Goal: Task Accomplishment & Management: Use online tool/utility

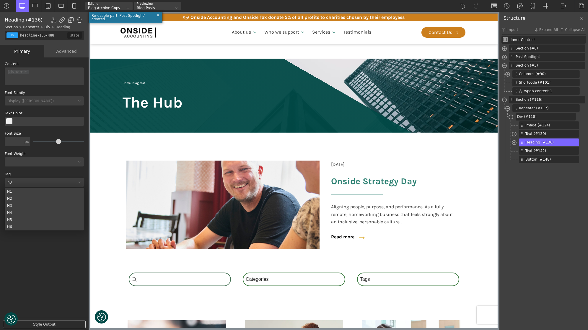
click at [40, 200] on div "H2" at bounding box center [44, 198] width 79 height 7
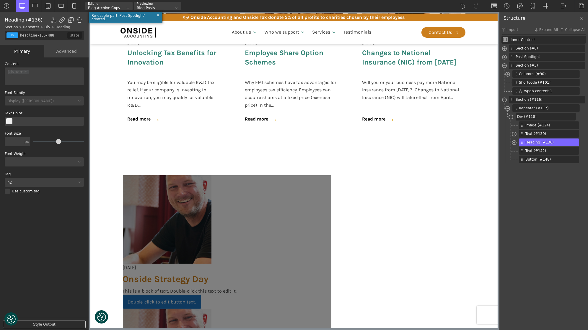
scroll to position [384, 0]
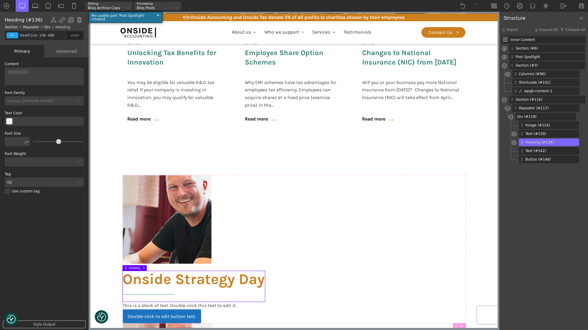
click at [35, 178] on div "h2" at bounding box center [44, 182] width 79 height 9
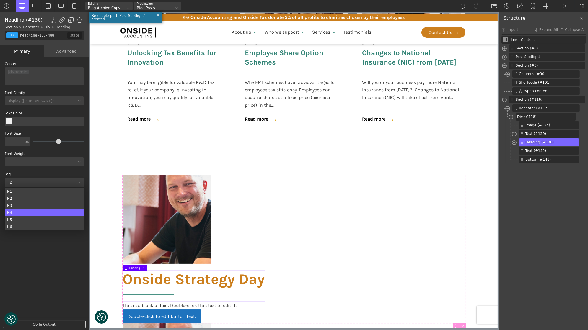
click at [28, 211] on div "H4" at bounding box center [44, 213] width 79 height 7
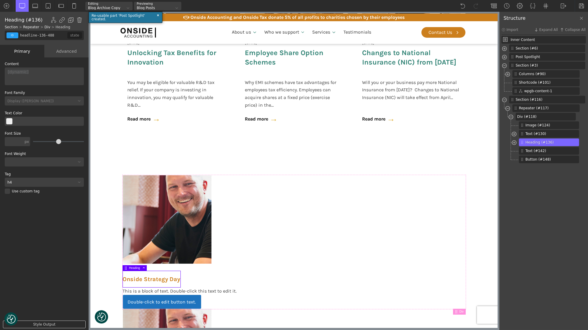
click at [37, 180] on div "h4" at bounding box center [44, 182] width 79 height 9
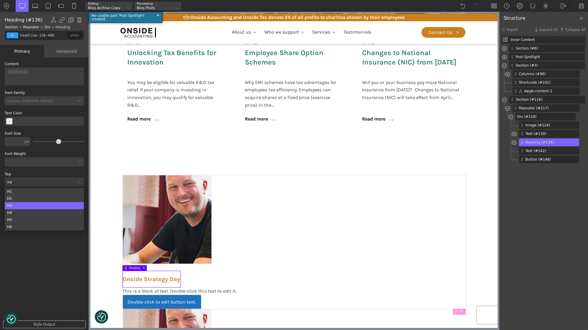
click at [35, 204] on div "H3" at bounding box center [44, 205] width 79 height 7
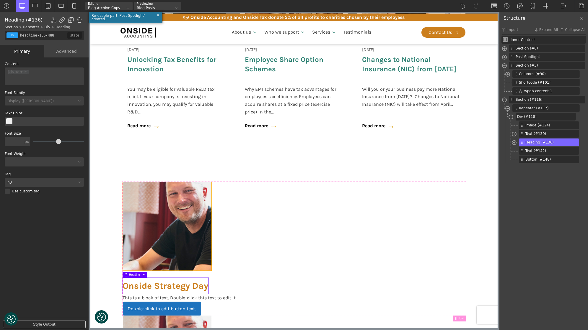
scroll to position [377, 0]
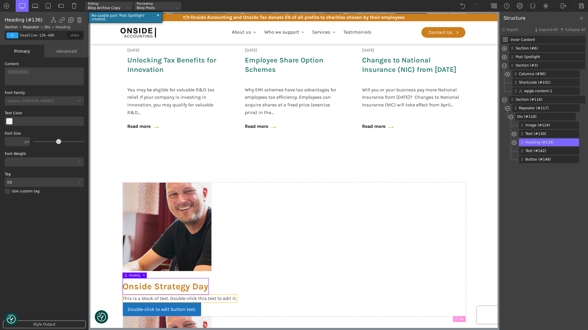
click at [214, 298] on div "This is a block of text. Double-click this text to edit it." at bounding box center [179, 299] width 114 height 8
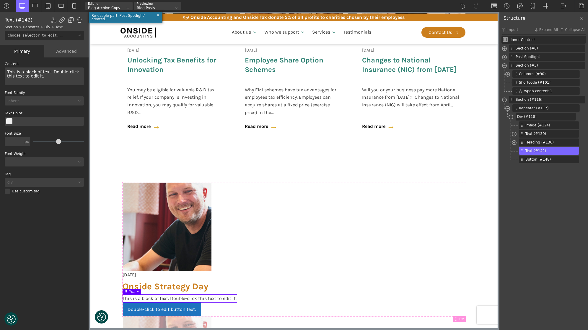
click at [212, 298] on div "This is a block of text. Double-click this text to edit it." at bounding box center [179, 299] width 114 height 8
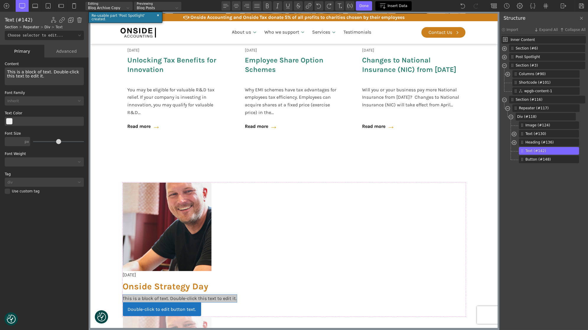
click at [390, 3] on div "Insert Data" at bounding box center [393, 5] width 36 height 9
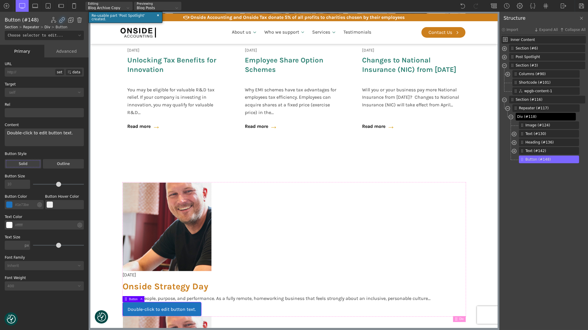
click at [537, 118] on span "Div (#118)" at bounding box center [545, 116] width 56 height 5
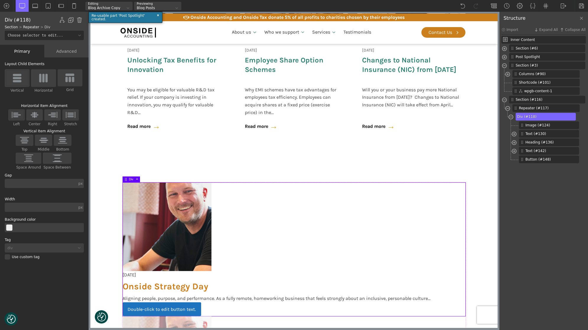
click at [19, 79] on img at bounding box center [17, 77] width 12 height 9
click at [0, 0] on input "Vertical" at bounding box center [0, 0] width 0 height 0
click at [22, 116] on img at bounding box center [16, 115] width 12 height 8
click at [0, 0] on input "Left" at bounding box center [0, 0] width 0 height 0
click at [82, 208] on div "px" at bounding box center [80, 208] width 4 height 4
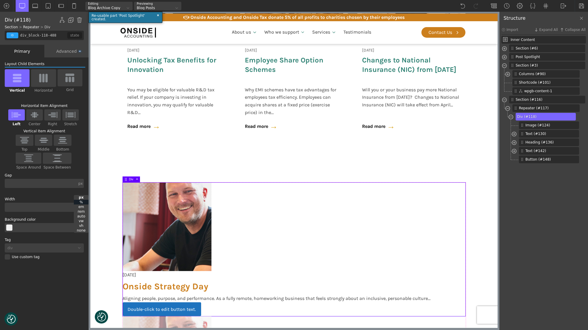
click at [84, 202] on div "%" at bounding box center [81, 202] width 15 height 5
click at [53, 202] on div "Width % % px % em rem auto vw vh none" at bounding box center [44, 205] width 79 height 14
click at [52, 207] on input "text" at bounding box center [41, 207] width 73 height 9
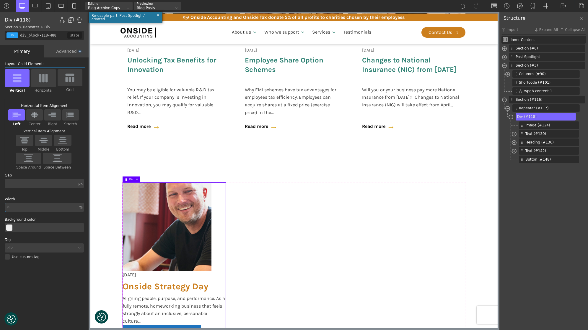
type input "33"
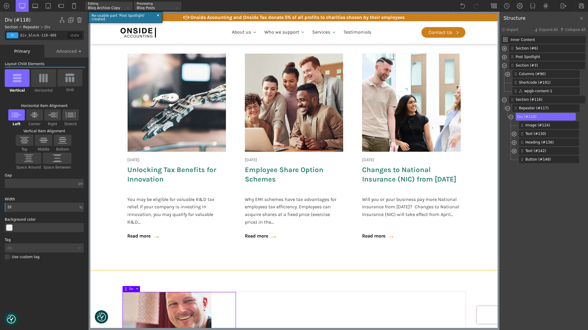
scroll to position [388, 0]
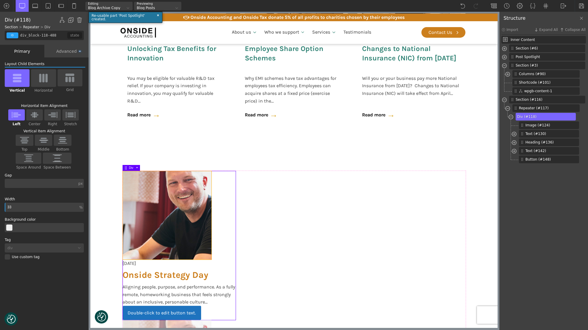
click at [180, 209] on img at bounding box center [166, 215] width 89 height 89
type input "image-124-488"
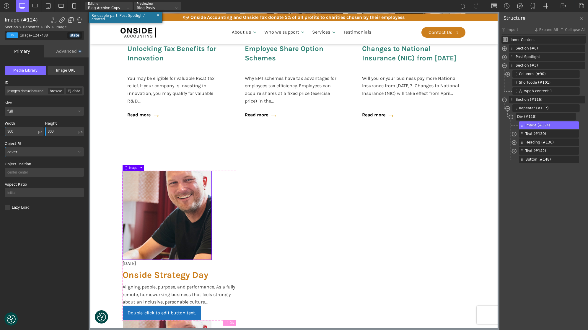
click at [29, 132] on input "300" at bounding box center [21, 131] width 32 height 9
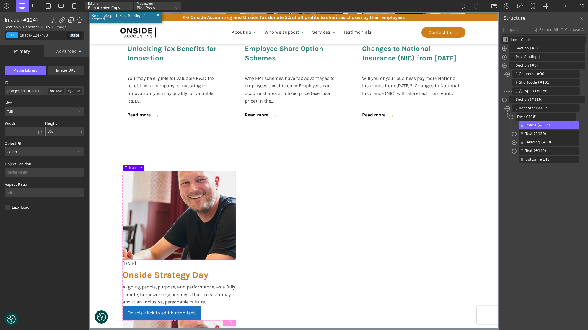
click at [55, 130] on input "300" at bounding box center [61, 131] width 32 height 9
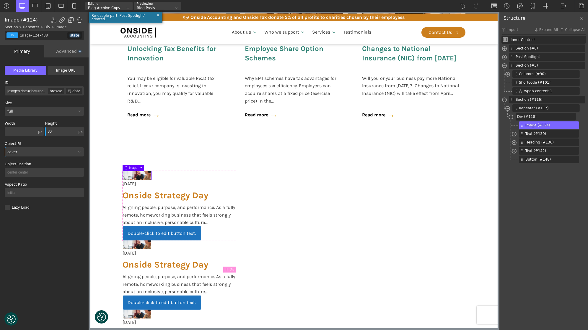
type input "300"
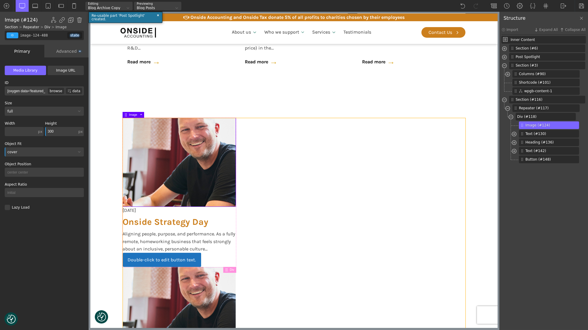
scroll to position [442, 0]
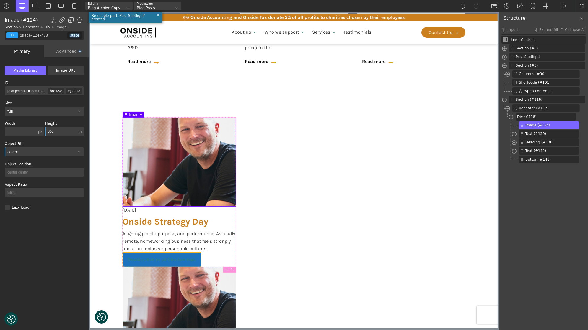
click at [192, 257] on link "Double-click to edit button text." at bounding box center [161, 260] width 78 height 14
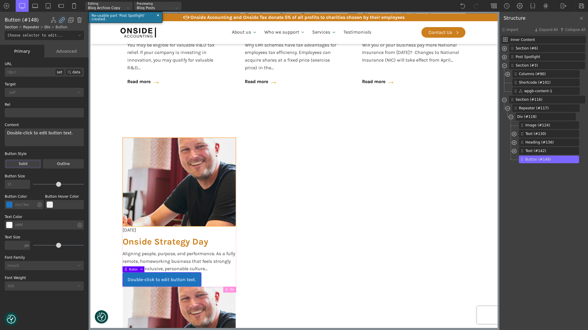
scroll to position [384, 0]
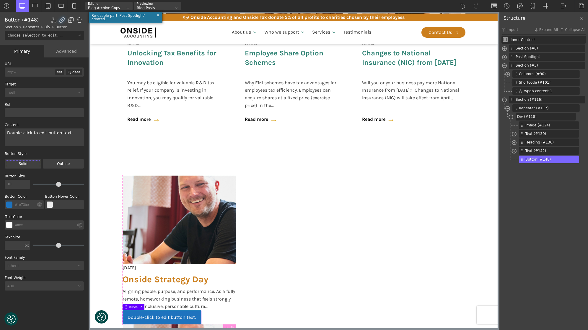
click at [9, 207] on button "Select Color" at bounding box center [9, 205] width 6 height 6
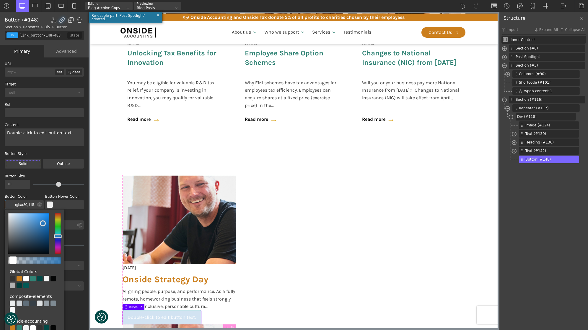
type input "rgba(30,115,190,0)"
drag, startPoint x: 21, startPoint y: 261, endPoint x: 0, endPoint y: 259, distance: 21.3
click at [0, 259] on div "WP Grid Builder Stack Columns Vertically Page container (1200px) and below Less…" at bounding box center [44, 195] width 89 height 274
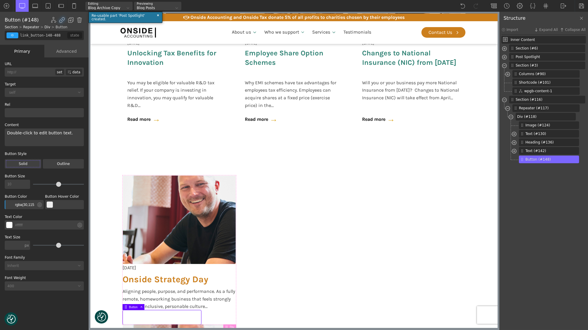
click at [9, 227] on button "Select Color" at bounding box center [9, 225] width 6 height 6
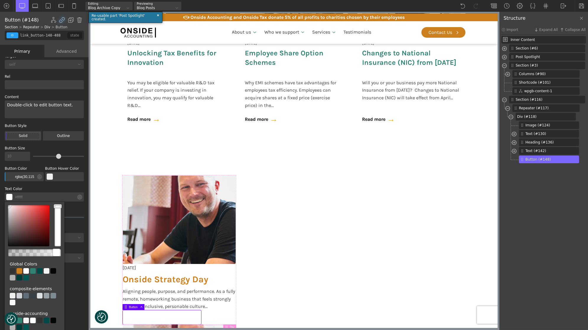
scroll to position [41, 0]
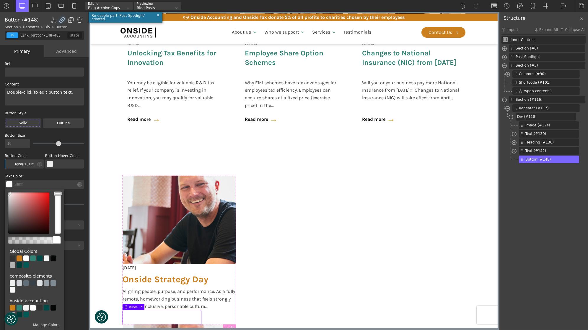
click at [38, 308] on div at bounding box center [40, 308] width 6 height 6
type input "color(23)"
click at [82, 196] on label "Text Size" at bounding box center [44, 197] width 79 height 4
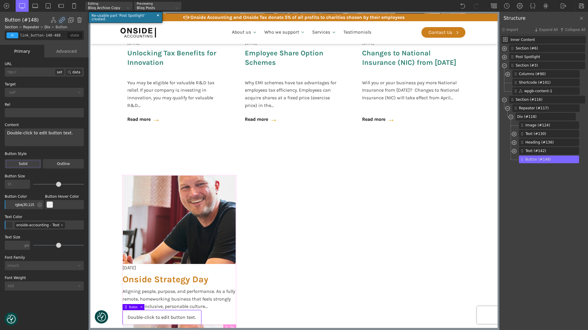
scroll to position [0, 0]
drag, startPoint x: 71, startPoint y: 135, endPoint x: 10, endPoint y: 128, distance: 62.1
click at [10, 128] on div "Content Double-click to edit button text." at bounding box center [44, 134] width 79 height 23
click at [44, 286] on div "400" at bounding box center [40, 287] width 71 height 4
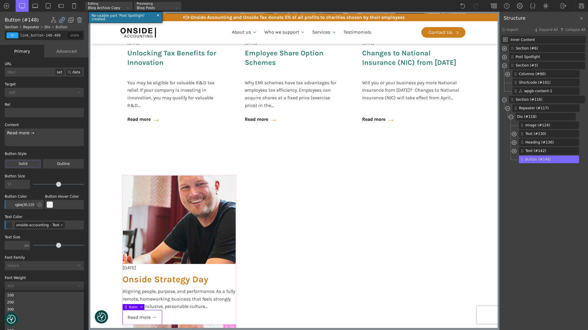
scroll to position [31, 0]
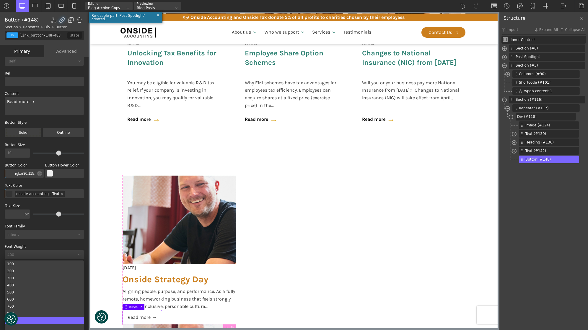
click at [43, 318] on div "900" at bounding box center [44, 321] width 79 height 7
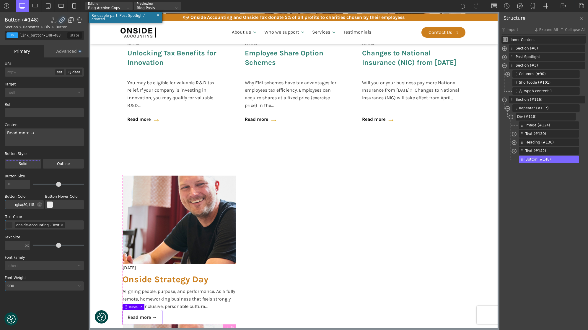
scroll to position [0, 0]
click at [157, 120] on span "→" at bounding box center [156, 119] width 8 height 9
type input "wpgb-content-1"
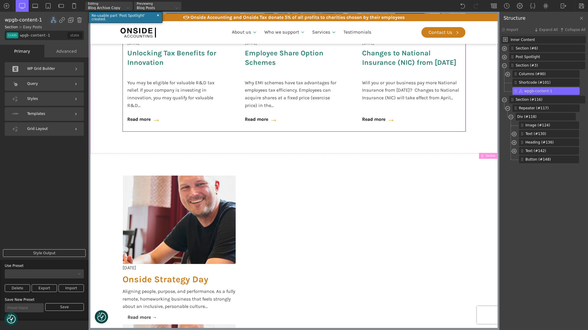
click at [59, 97] on div "Styles" at bounding box center [44, 99] width 79 height 14
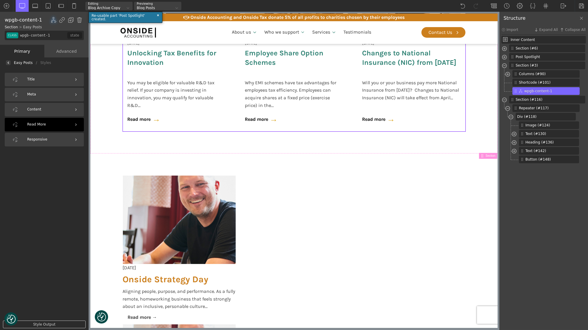
click at [55, 123] on div "Read More" at bounding box center [44, 125] width 79 height 14
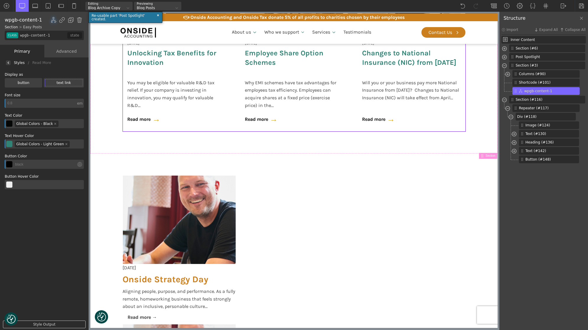
click at [9, 62] on img at bounding box center [8, 63] width 2 height 2
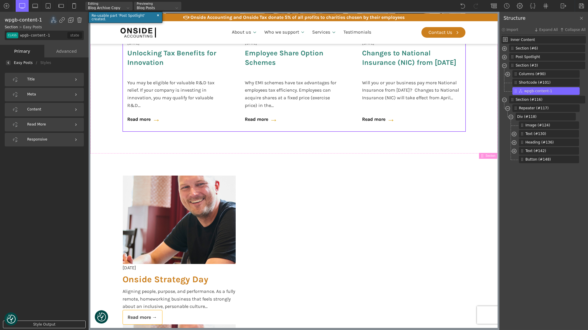
click at [135, 314] on link "Read more →" at bounding box center [141, 318] width 39 height 14
type input "link_button-148-488"
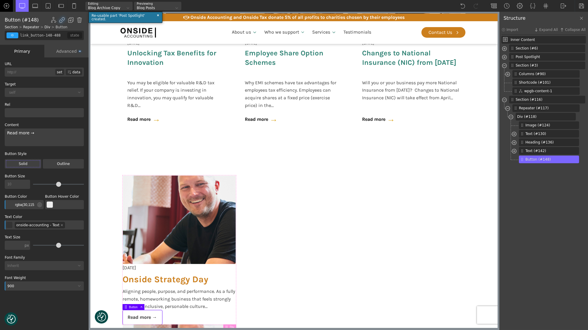
click at [5, 7] on img at bounding box center [7, 6] width 6 height 6
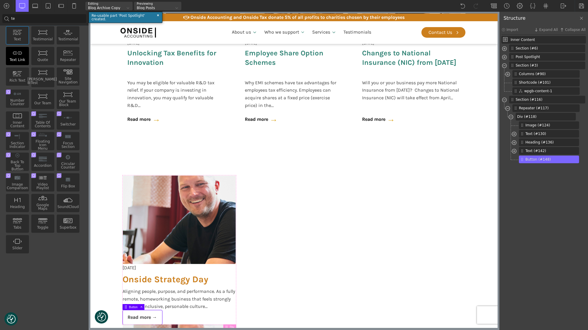
type input "te"
click at [19, 55] on img at bounding box center [17, 52] width 9 height 5
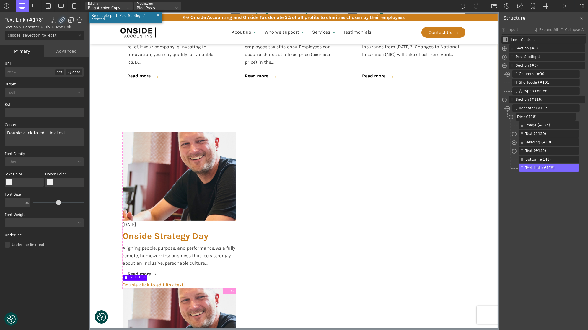
scroll to position [434, 0]
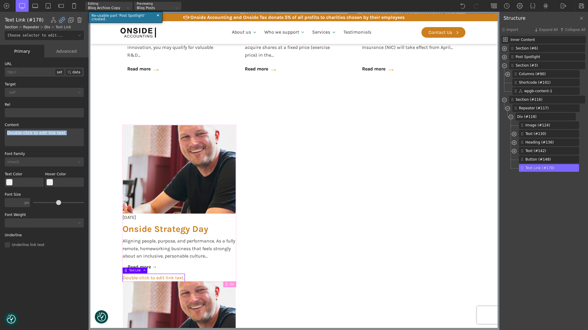
drag, startPoint x: 72, startPoint y: 135, endPoint x: 7, endPoint y: 130, distance: 64.8
click at [7, 130] on div "Double-click to edit link text." at bounding box center [44, 138] width 79 height 18
click at [10, 185] on button "Select Color" at bounding box center [9, 182] width 6 height 6
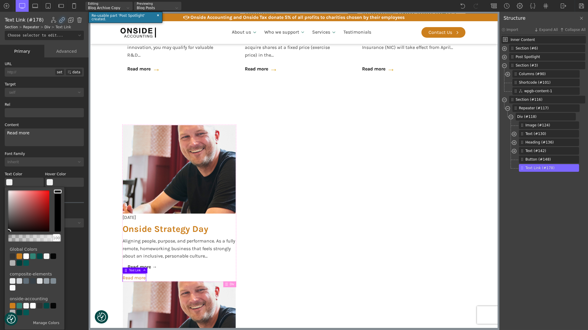
click at [53, 256] on div at bounding box center [53, 257] width 6 height 6
type input "color(11)"
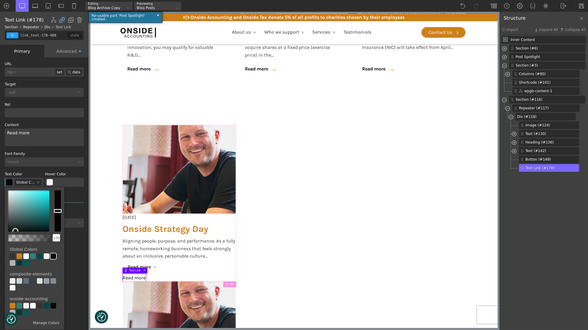
click at [47, 183] on button "Select Color" at bounding box center [50, 182] width 6 height 6
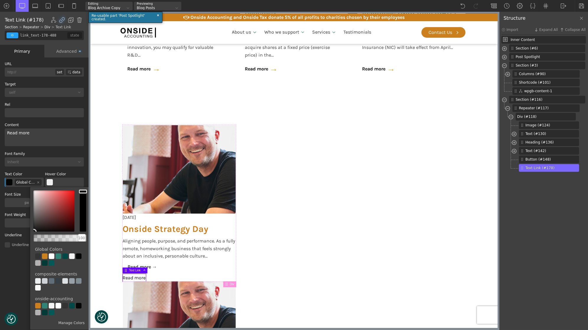
click at [57, 256] on div at bounding box center [58, 257] width 6 height 6
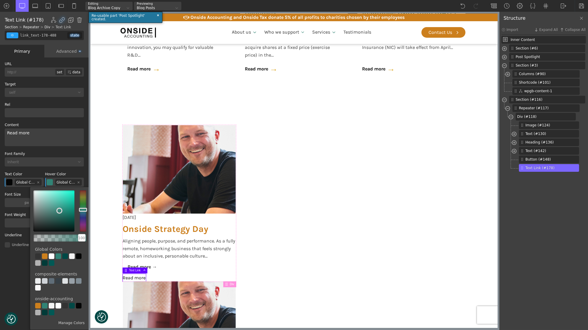
type input "color(8)"
click at [68, 171] on div "URL http:// set data Target _self _self _blank _parent _top Rel Content Read mo…" at bounding box center [44, 159] width 79 height 195
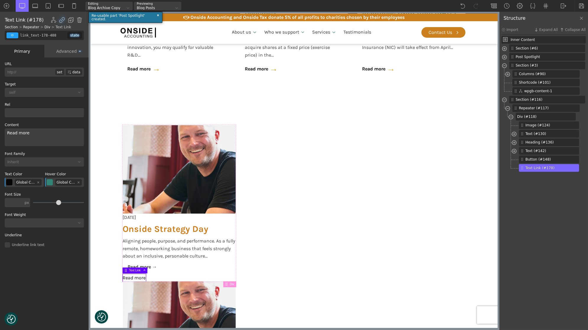
click at [47, 224] on div at bounding box center [40, 224] width 71 height 4
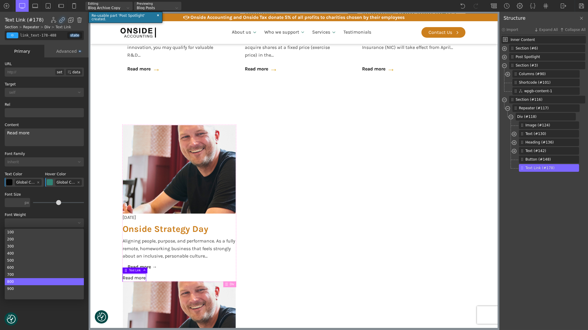
click at [22, 283] on div "800" at bounding box center [44, 282] width 79 height 7
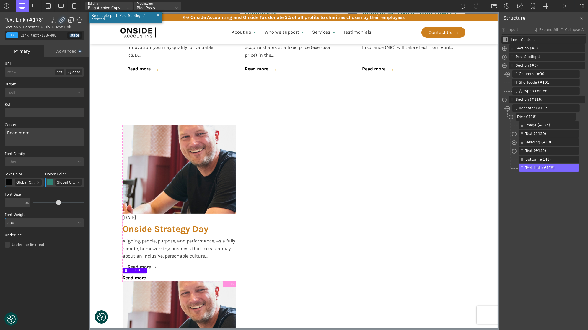
click at [42, 136] on div "Read more" at bounding box center [44, 138] width 79 height 18
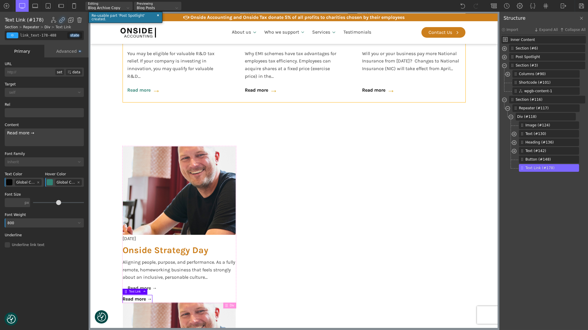
scroll to position [413, 0]
click at [159, 97] on link "Read more →" at bounding box center [143, 91] width 33 height 13
type input "wpgb-content-1"
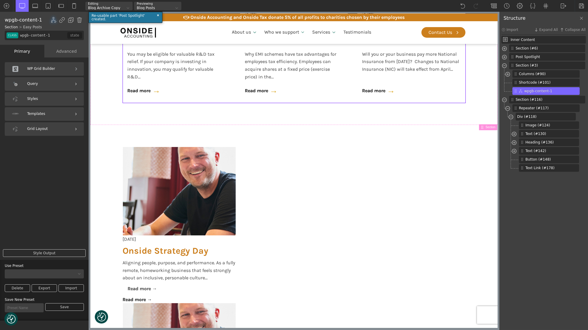
click at [50, 95] on div "Styles" at bounding box center [44, 99] width 79 height 14
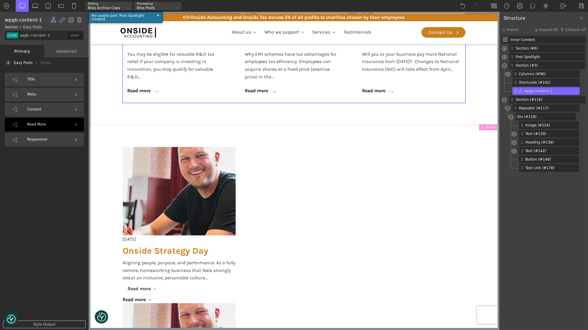
click at [51, 128] on div "Read More" at bounding box center [44, 125] width 79 height 14
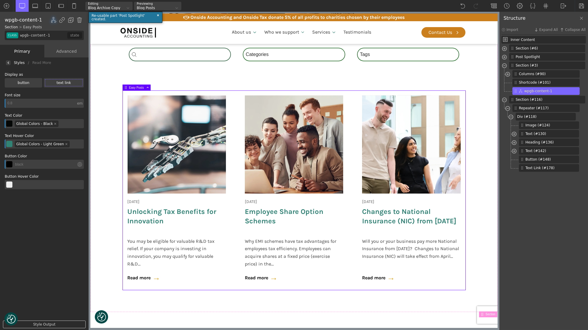
scroll to position [219, 0]
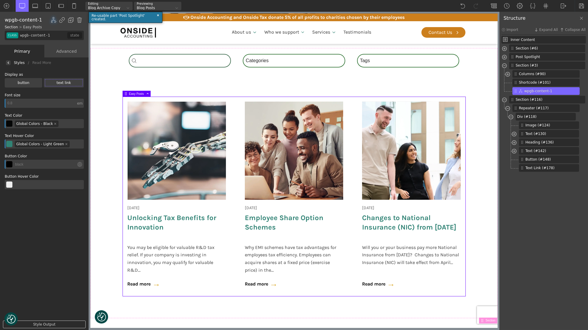
click at [8, 63] on img at bounding box center [8, 63] width 2 height 2
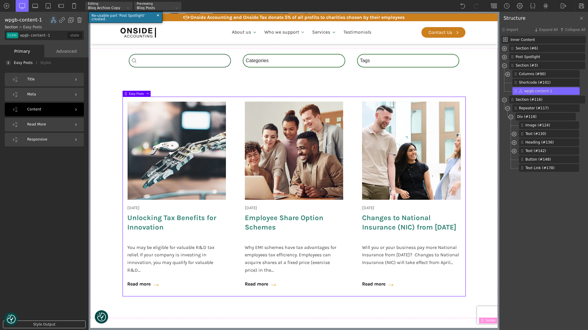
click at [37, 110] on div "Content" at bounding box center [44, 110] width 79 height 14
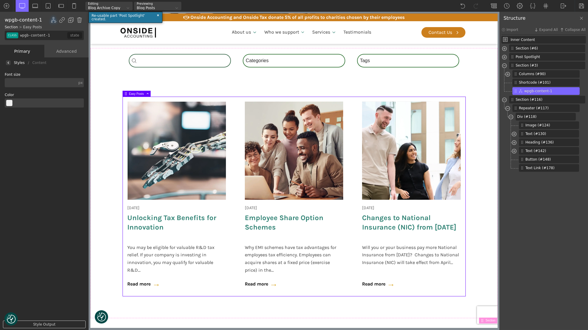
click at [8, 62] on img at bounding box center [8, 63] width 2 height 2
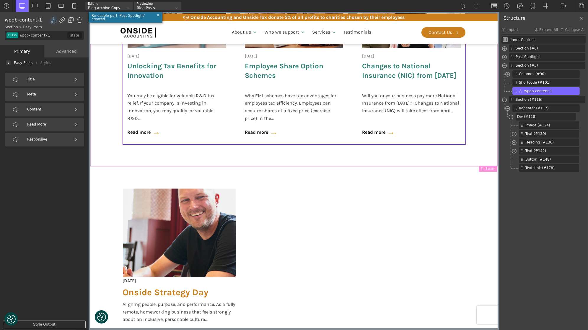
scroll to position [444, 0]
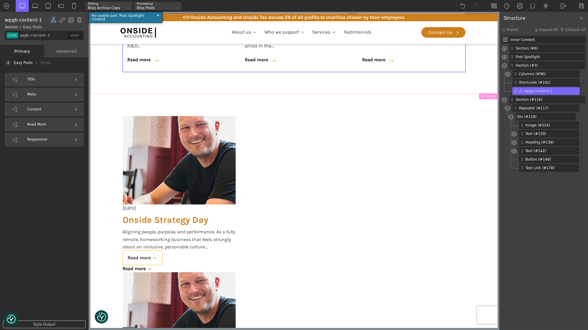
click at [125, 253] on link "Read more →" at bounding box center [141, 258] width 39 height 14
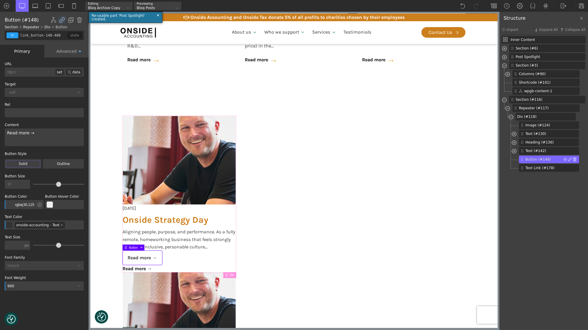
click at [574, 160] on img at bounding box center [574, 160] width 4 height 4
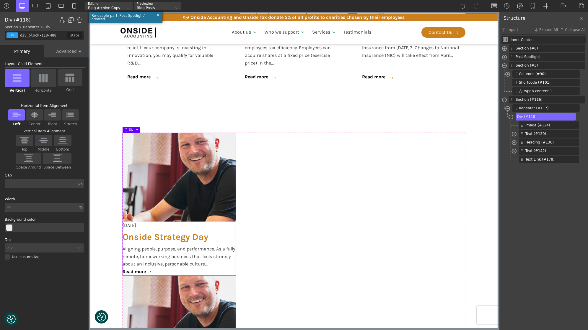
scroll to position [427, 0]
click at [177, 239] on link "Onside Strategy Day" at bounding box center [165, 237] width 86 height 11
type input "headline-136-488"
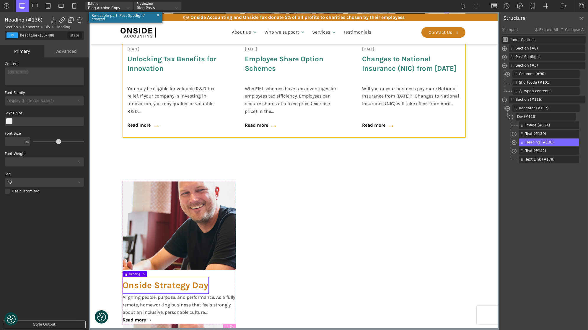
scroll to position [352, 0]
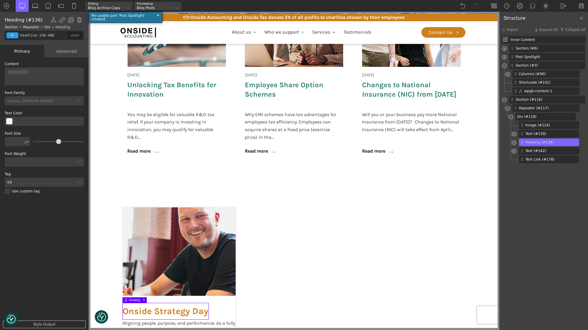
click at [12, 121] on button "Select Color" at bounding box center [9, 121] width 6 height 6
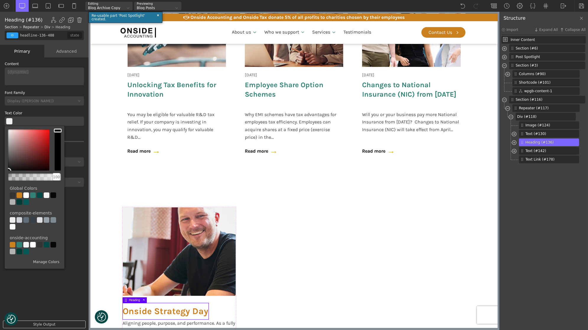
click at [38, 197] on div at bounding box center [40, 196] width 6 height 6
type input "color(9)"
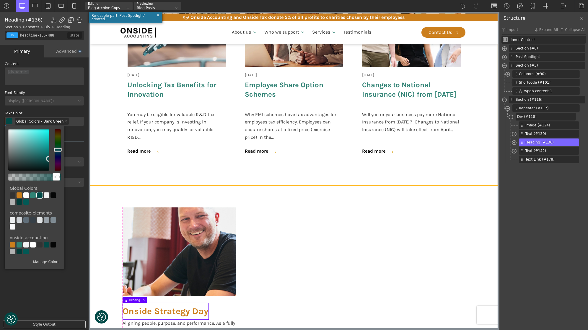
click at [96, 156] on section "Search_Custom Search content Clear Category Select content Categories All (4) N…" at bounding box center [293, 50] width 407 height 271
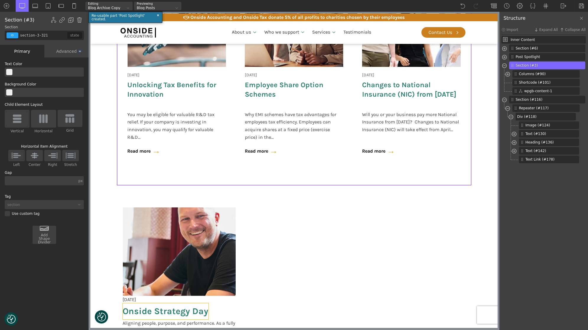
click at [159, 312] on link "Onside Strategy Day" at bounding box center [165, 311] width 86 height 11
type input "headline-136-488"
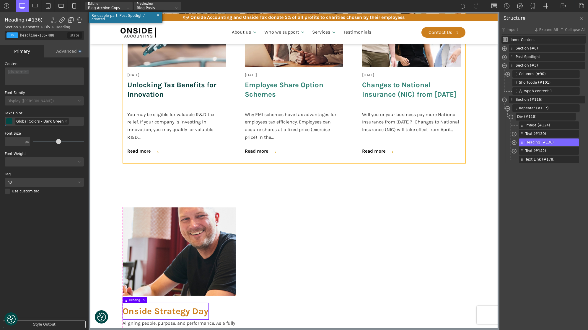
click at [153, 90] on link "Unlocking Tax Benefits for Innovation" at bounding box center [176, 90] width 98 height 18
type input "wpgb-content-1"
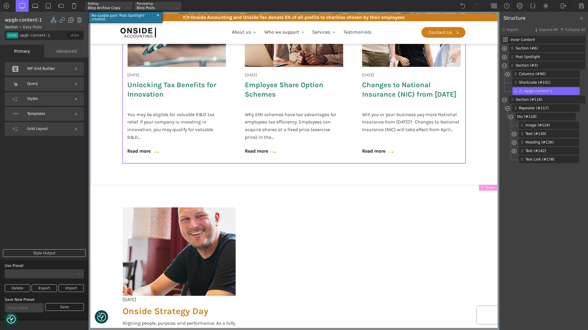
click at [42, 99] on div "Styles" at bounding box center [44, 99] width 79 height 14
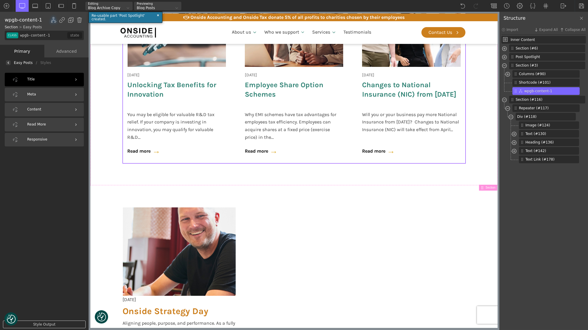
click at [58, 77] on div "Title" at bounding box center [44, 80] width 79 height 14
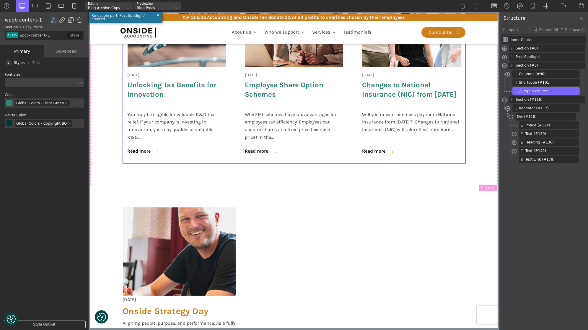
click at [8, 62] on img at bounding box center [8, 63] width 2 height 2
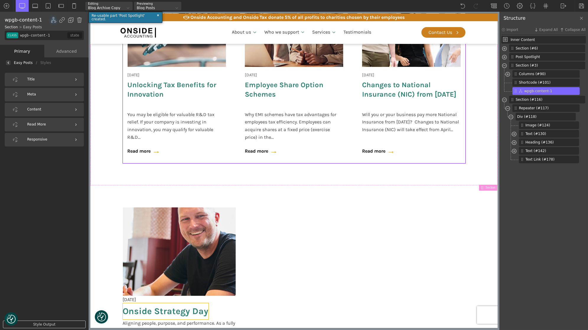
click at [147, 307] on link "Onside Strategy Day" at bounding box center [165, 311] width 86 height 11
type input "headline-136-488"
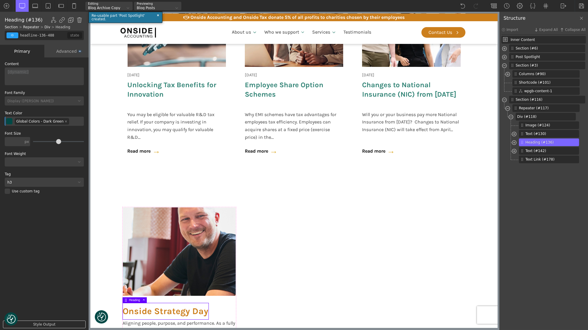
click at [25, 186] on div "h3" at bounding box center [44, 182] width 79 height 9
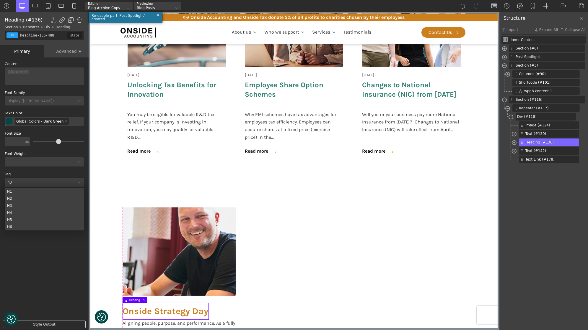
click at [39, 173] on label "Tag" at bounding box center [44, 175] width 79 height 4
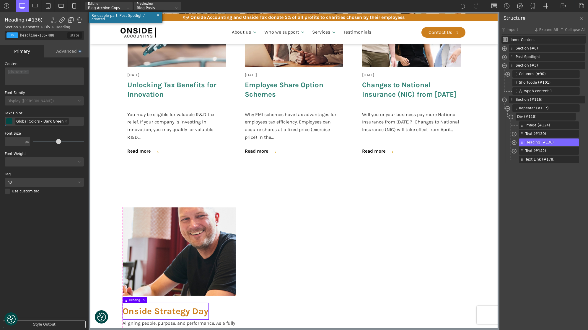
click at [11, 192] on div "Use custom tag" at bounding box center [44, 191] width 79 height 5
click at [0, 0] on input "Use custom tag" at bounding box center [0, 0] width 0 height 0
click at [69, 48] on div "Advanced" at bounding box center [66, 51] width 44 height 13
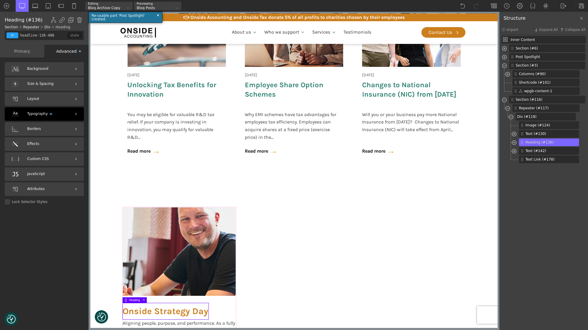
click at [56, 111] on div "Typography" at bounding box center [44, 114] width 79 height 14
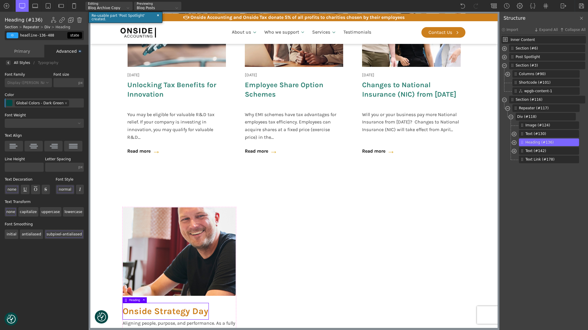
click at [74, 36] on div "state" at bounding box center [74, 35] width 15 height 6
click at [68, 46] on li "original" at bounding box center [65, 45] width 35 height 9
click at [13, 104] on div "Select Color Color value #014946 Clear 100" at bounding box center [10, 104] width 8 height 8
click at [10, 104] on button "Select Color" at bounding box center [9, 103] width 6 height 6
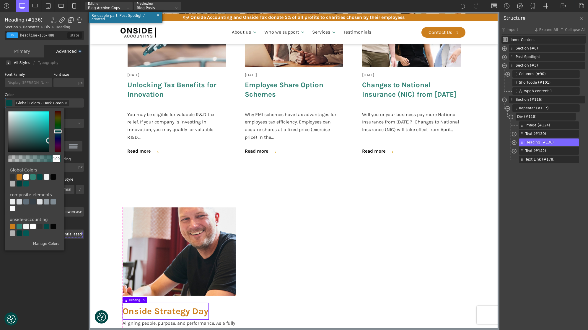
click at [39, 178] on div at bounding box center [40, 177] width 6 height 6
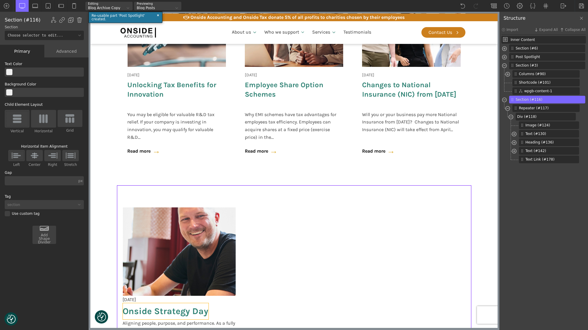
click at [144, 310] on link "Onside Strategy Day" at bounding box center [165, 311] width 86 height 11
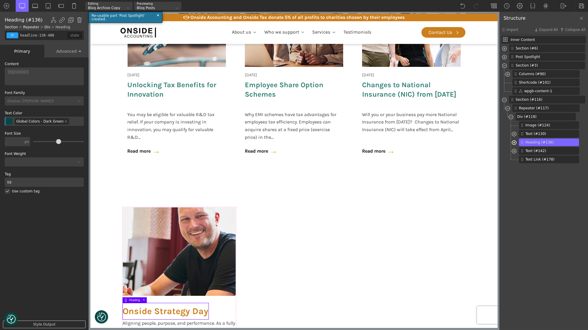
click at [514, 143] on span at bounding box center [513, 143] width 5 height 7
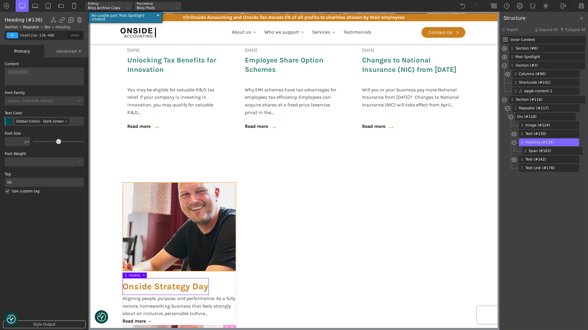
scroll to position [373, 0]
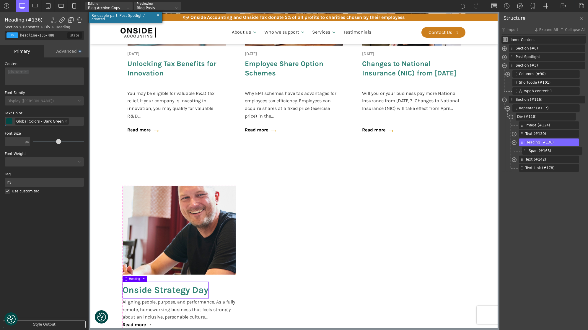
click at [147, 294] on link "Onside Strategy Day" at bounding box center [165, 290] width 86 height 11
click at [8, 192] on div "Use custom tag" at bounding box center [44, 191] width 79 height 5
click at [0, 0] on input "Use custom tag" at bounding box center [0, 0] width 0 height 0
click at [26, 183] on div "h3" at bounding box center [40, 183] width 71 height 4
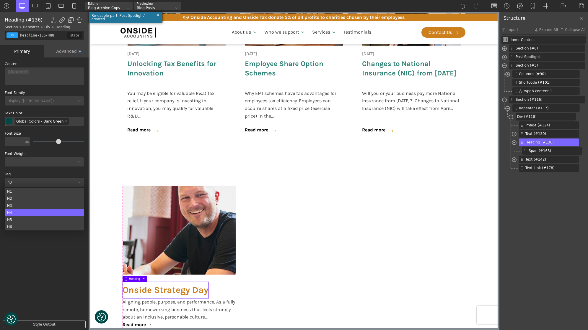
click at [26, 210] on div "H4" at bounding box center [44, 213] width 79 height 7
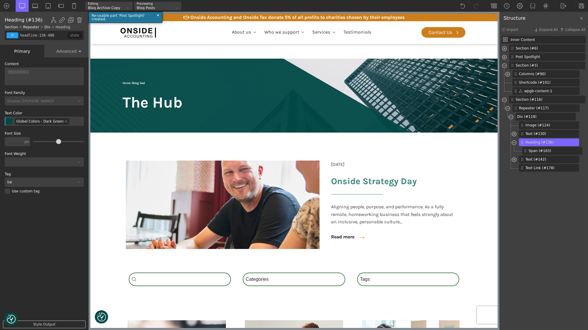
scroll to position [373, 0]
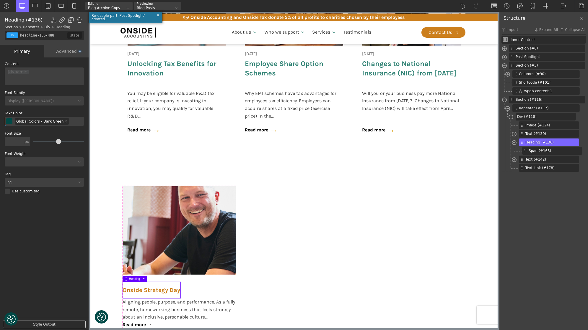
click at [30, 182] on div "h4" at bounding box center [40, 183] width 71 height 4
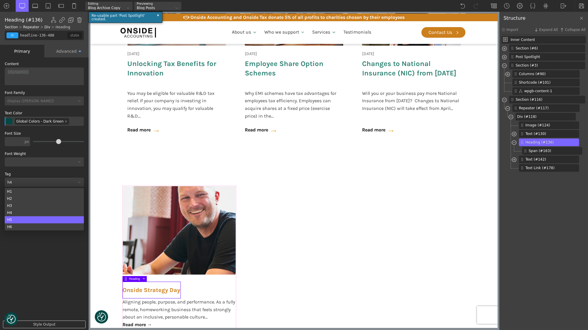
click at [32, 217] on div "H5" at bounding box center [44, 220] width 79 height 7
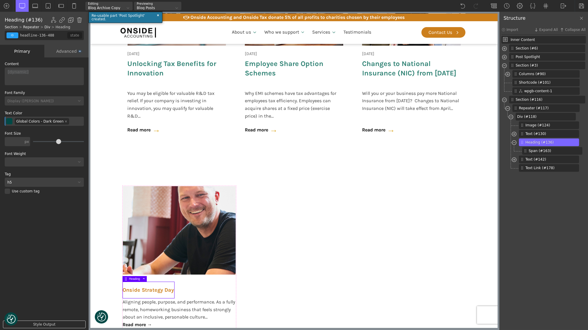
click at [30, 181] on div "h5" at bounding box center [40, 183] width 71 height 4
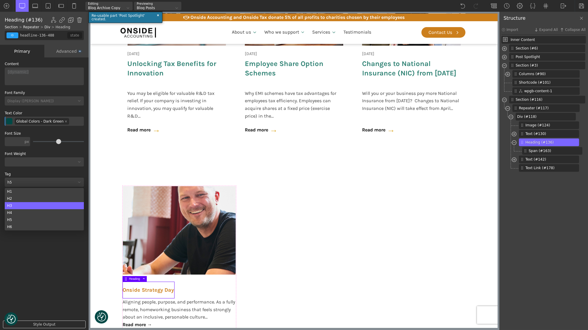
click at [40, 203] on div "H3" at bounding box center [44, 205] width 79 height 7
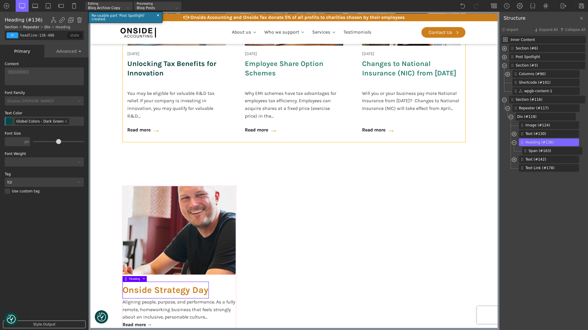
click at [172, 69] on link "Unlocking Tax Benefits for Innovation" at bounding box center [176, 68] width 98 height 18
type input "wpgb-content-1"
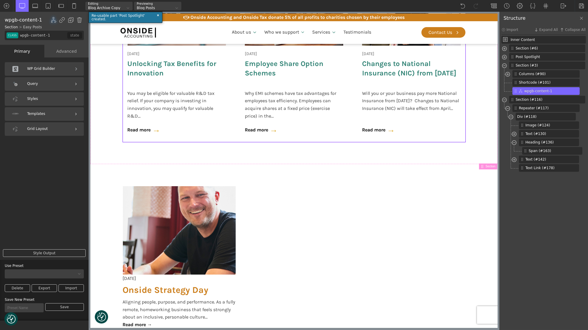
click at [46, 97] on div "Styles" at bounding box center [44, 99] width 79 height 14
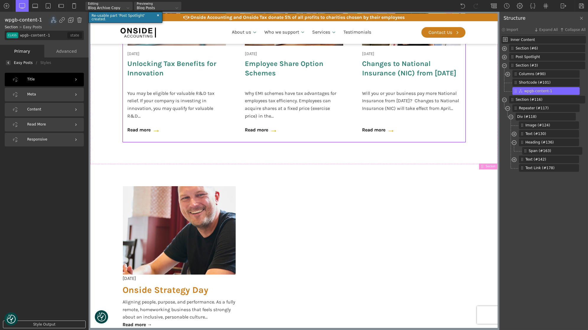
click at [45, 81] on div "Title" at bounding box center [44, 80] width 79 height 14
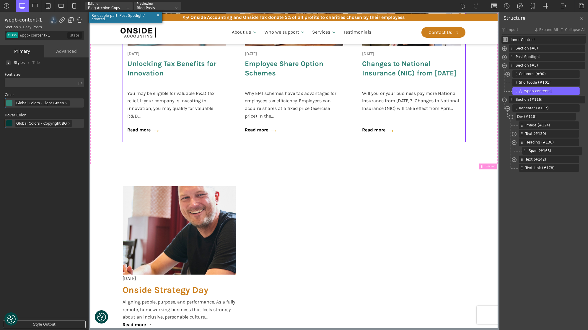
click at [8, 62] on img at bounding box center [8, 63] width 2 height 2
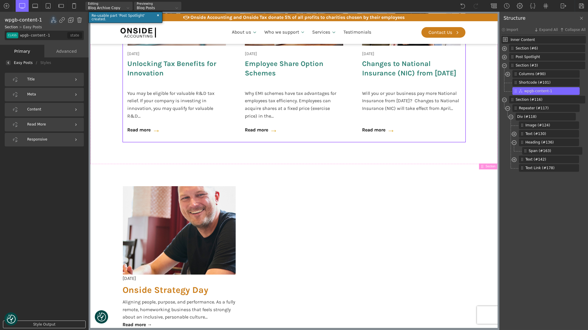
click at [8, 62] on img at bounding box center [8, 63] width 2 height 2
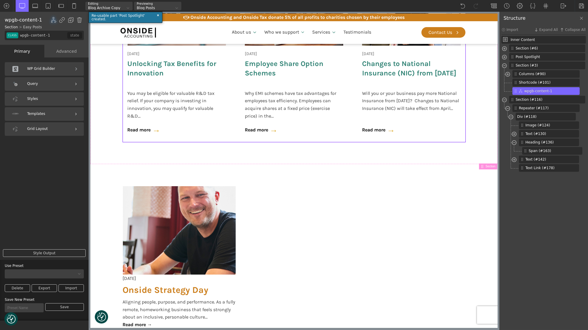
click at [42, 118] on div "Templates" at bounding box center [44, 114] width 79 height 14
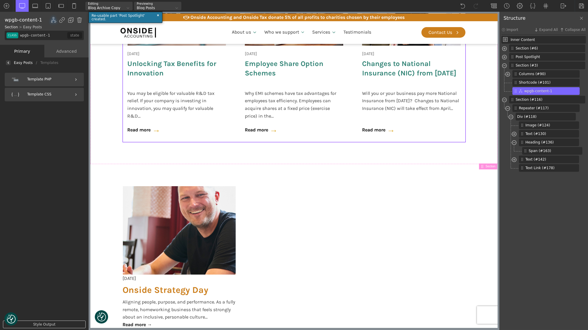
click at [7, 62] on img at bounding box center [8, 63] width 2 height 2
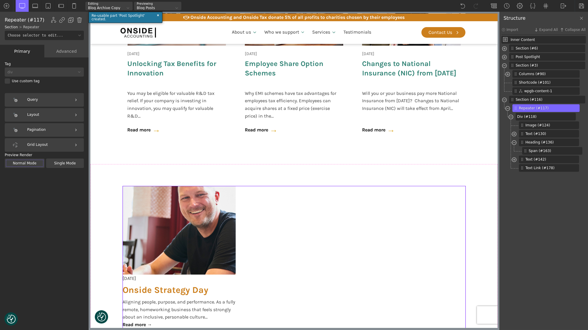
click at [53, 116] on div "Layout" at bounding box center [44, 115] width 79 height 14
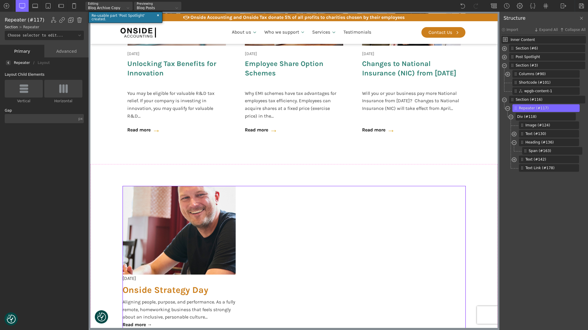
click at [30, 89] on div at bounding box center [24, 89] width 38 height 18
click at [0, 0] on input "Vertical" at bounding box center [0, 0] width 0 height 0
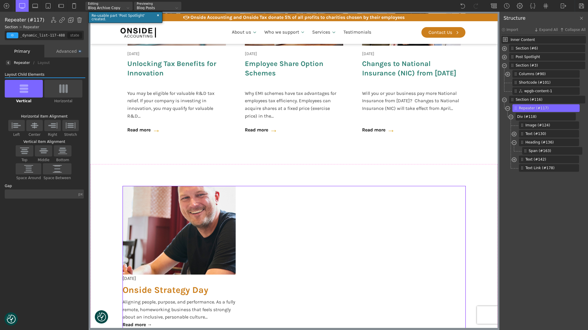
click at [8, 63] on img at bounding box center [8, 63] width 2 height 2
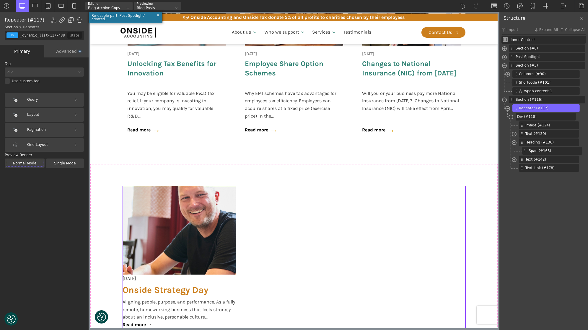
click at [38, 142] on div "Grid Layout" at bounding box center [44, 145] width 79 height 14
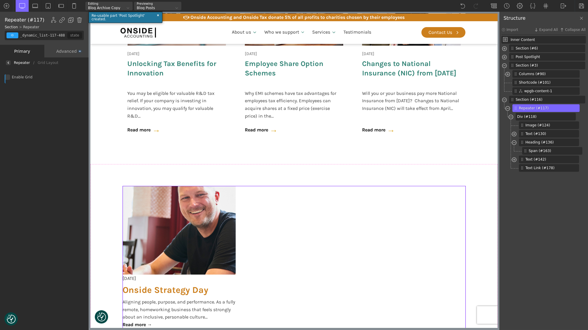
click at [9, 61] on div at bounding box center [8, 62] width 5 height 5
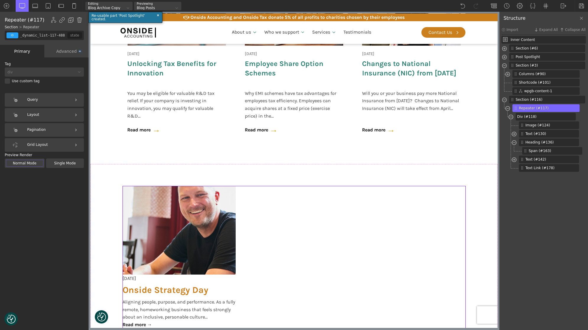
click at [49, 119] on div "Layout" at bounding box center [44, 115] width 79 height 14
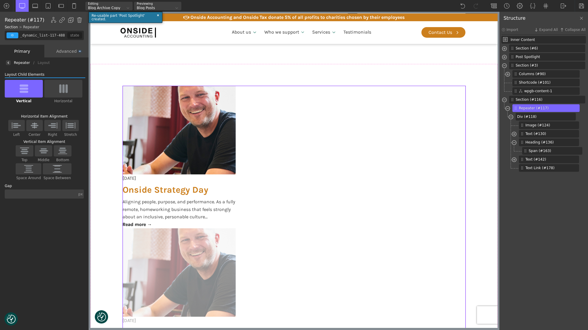
scroll to position [472, 0]
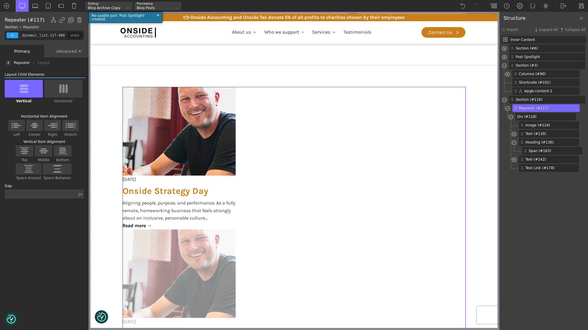
click at [59, 89] on img at bounding box center [63, 88] width 12 height 9
click at [0, 0] on input "Horizontal" at bounding box center [0, 0] width 0 height 0
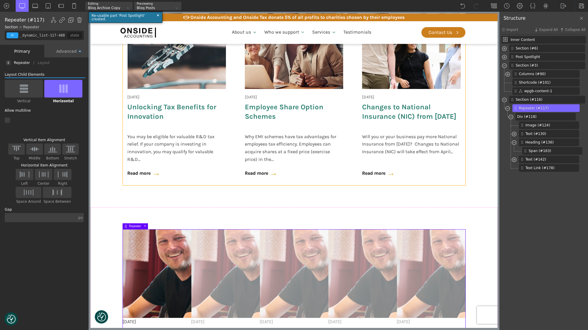
scroll to position [355, 0]
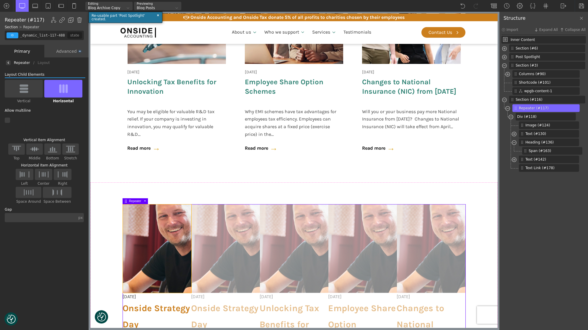
click at [161, 239] on img at bounding box center [156, 249] width 68 height 89
type input "image-124-488"
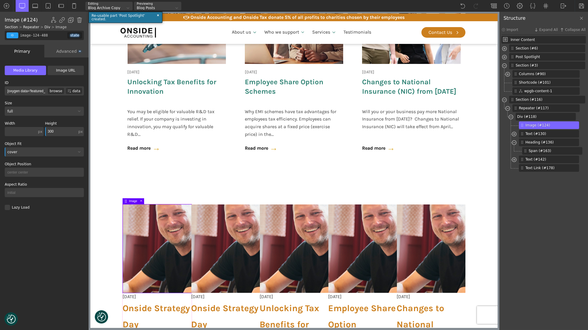
click at [20, 131] on input "text" at bounding box center [21, 131] width 32 height 9
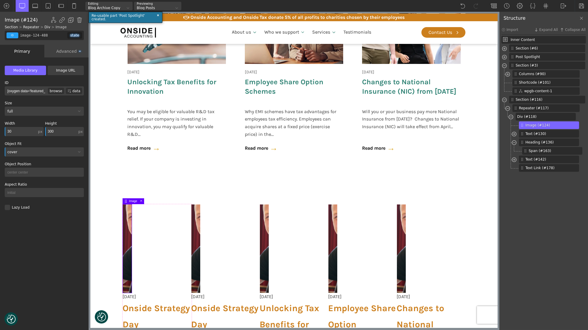
type input "300"
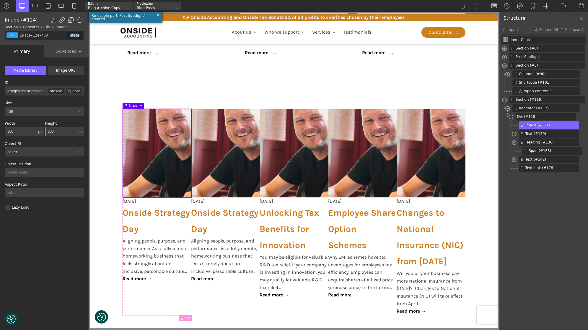
scroll to position [453, 0]
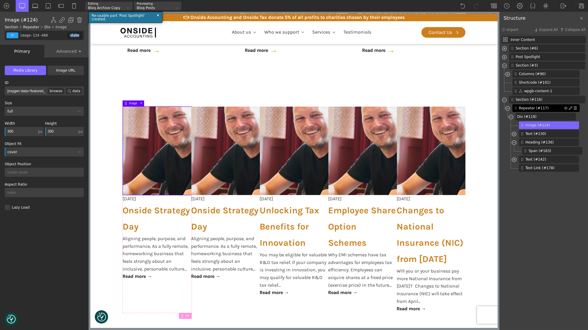
click at [536, 106] on span "Repeater (#117)" at bounding box center [540, 108] width 45 height 5
type input "_dynamic_list-117-488"
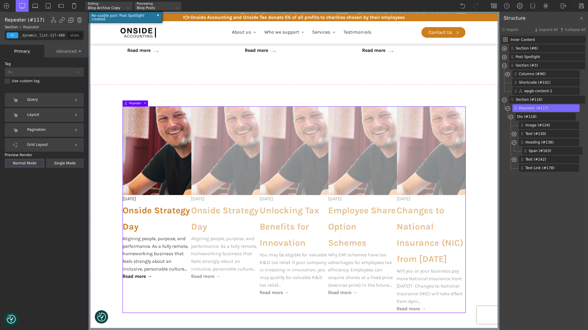
click at [50, 115] on div "Layout" at bounding box center [44, 115] width 79 height 14
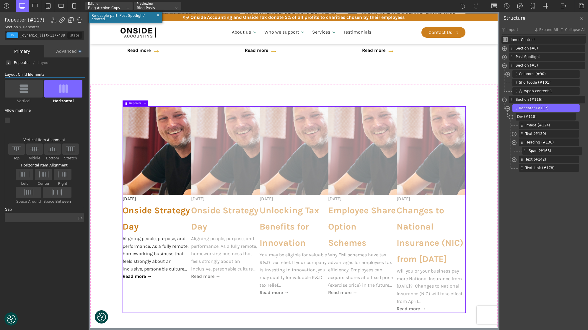
click at [51, 194] on img at bounding box center [57, 193] width 12 height 8
click at [0, 0] on input "Space Between" at bounding box center [0, 0] width 0 height 0
click at [50, 207] on img at bounding box center [43, 211] width 12 height 8
click at [0, 0] on input "Space Between" at bounding box center [0, 0] width 0 height 0
click at [28, 220] on input "text" at bounding box center [41, 217] width 72 height 9
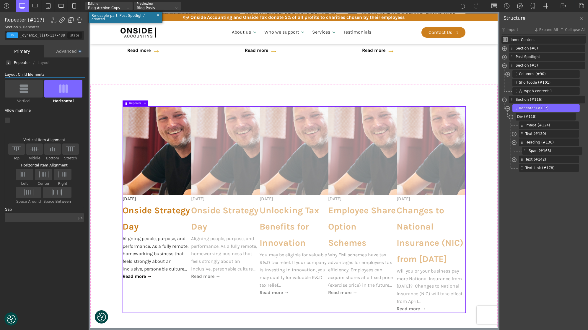
click at [80, 217] on div "px" at bounding box center [80, 218] width 4 height 4
click at [85, 213] on div "%" at bounding box center [81, 212] width 15 height 5
click at [60, 222] on input "text" at bounding box center [41, 217] width 73 height 9
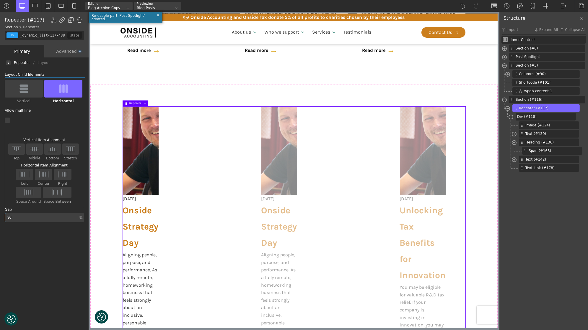
type input "3"
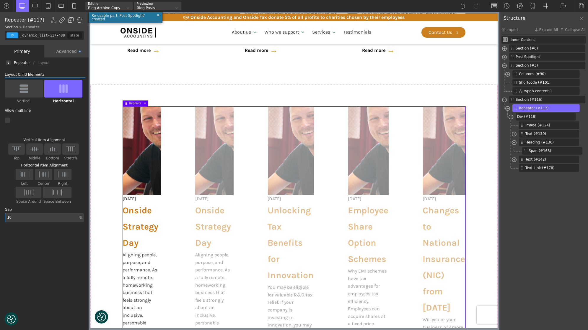
type input "1"
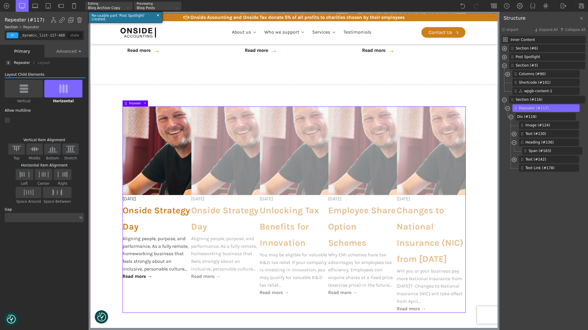
click at [9, 119] on div at bounding box center [44, 120] width 79 height 5
click at [0, 0] on input "checkbox" at bounding box center [0, 0] width 0 height 0
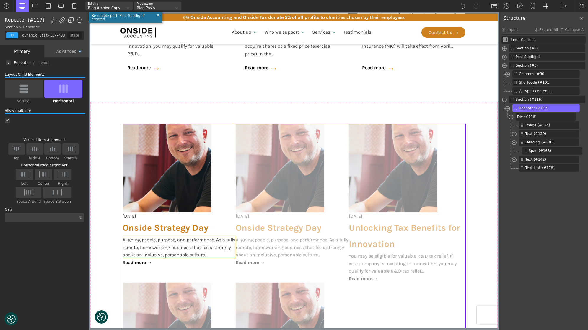
scroll to position [434, 0]
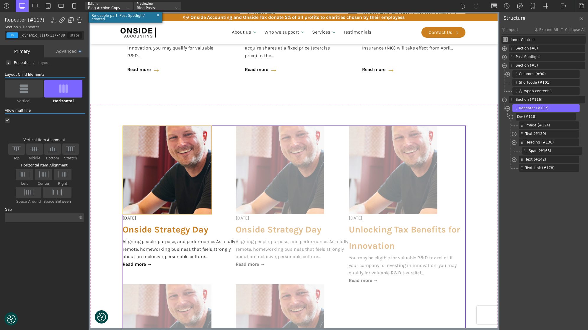
click at [171, 159] on img at bounding box center [166, 170] width 89 height 89
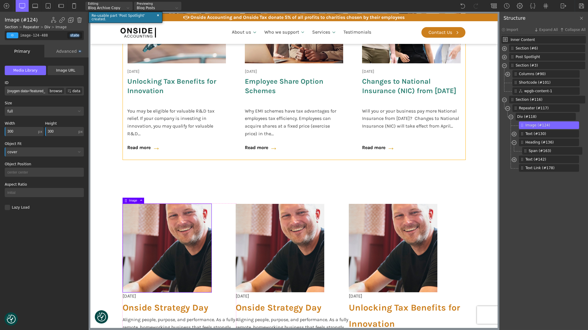
scroll to position [362, 0]
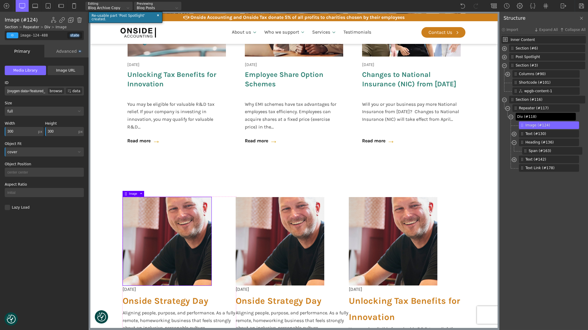
click at [526, 118] on span "Div (#118)" at bounding box center [545, 116] width 56 height 5
type input "div_block-118-488"
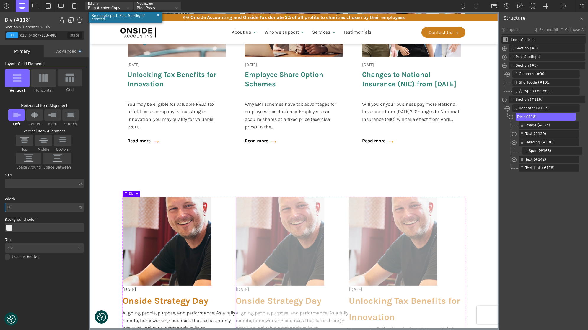
click at [44, 207] on input "33" at bounding box center [41, 207] width 73 height 9
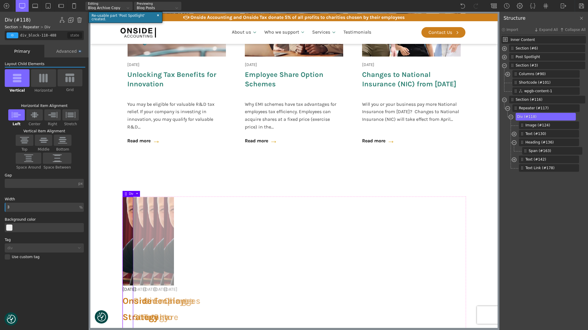
type input "33"
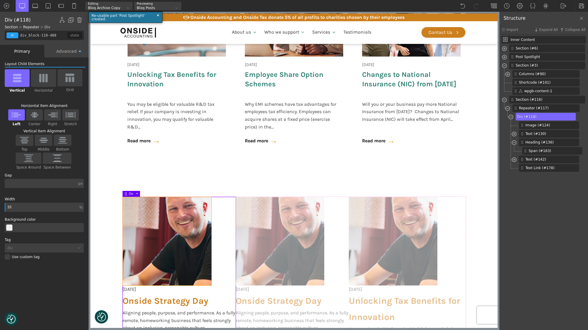
click at [170, 225] on img at bounding box center [166, 241] width 89 height 89
type input "image-124-488"
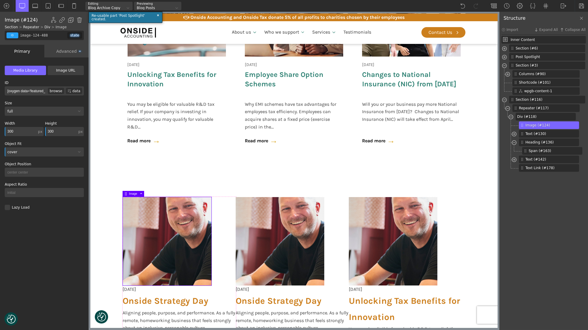
click at [12, 131] on input "300" at bounding box center [21, 131] width 32 height 9
click at [39, 133] on div "px" at bounding box center [40, 132] width 4 height 4
click at [43, 126] on div "%" at bounding box center [41, 126] width 15 height 5
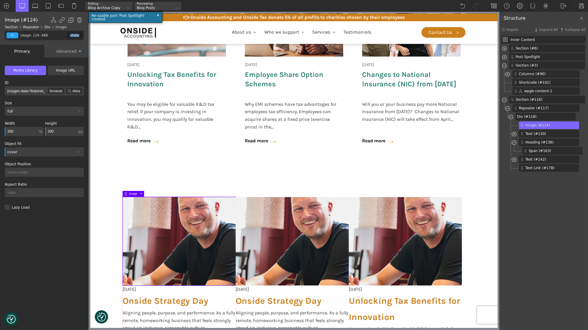
click at [22, 130] on input "300" at bounding box center [21, 131] width 33 height 9
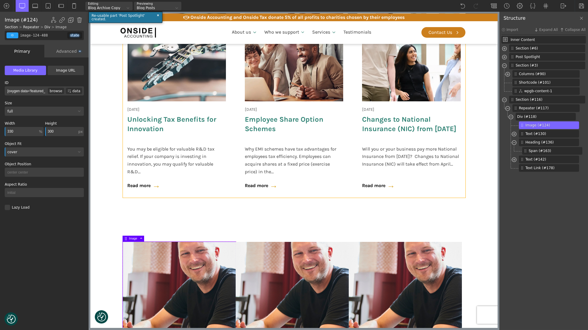
scroll to position [318, 0]
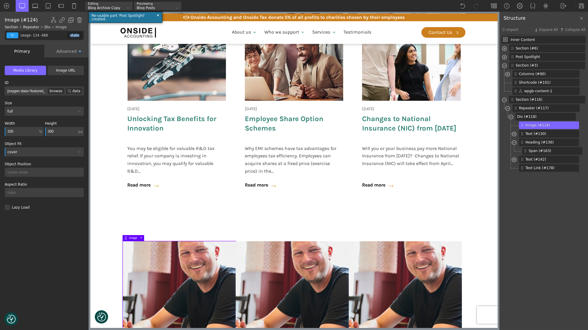
click at [14, 130] on input "330" at bounding box center [21, 131] width 33 height 9
click at [12, 132] on input "300" at bounding box center [21, 131] width 33 height 9
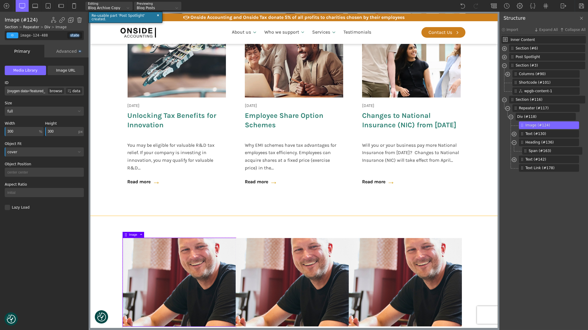
scroll to position [346, 0]
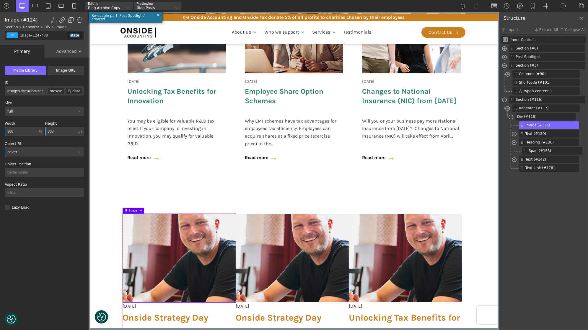
click at [40, 132] on div "%" at bounding box center [40, 132] width 3 height 4
click at [43, 123] on div "px" at bounding box center [41, 122] width 15 height 5
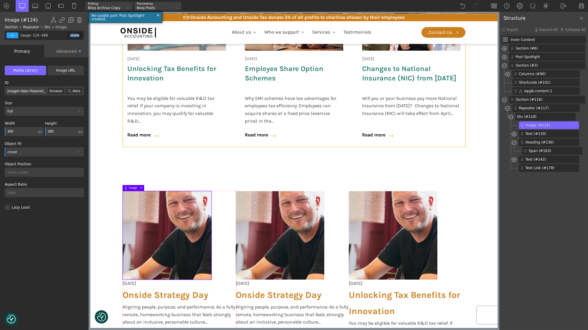
scroll to position [396, 0]
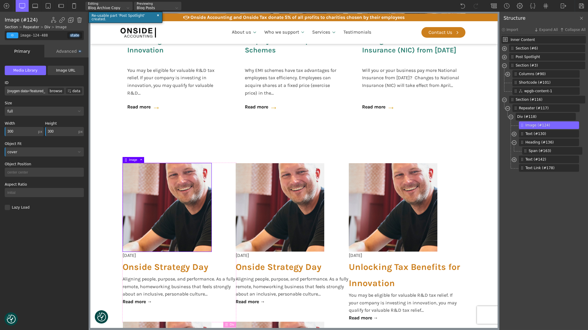
click at [10, 130] on input "300" at bounding box center [21, 131] width 32 height 9
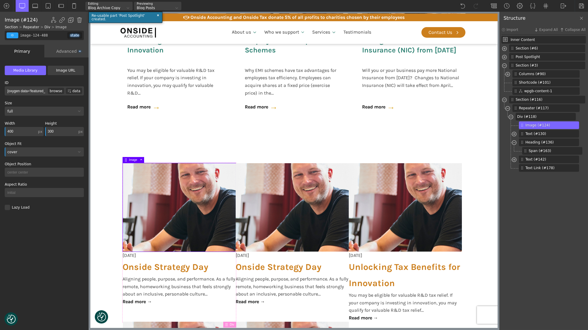
click at [9, 129] on input "400" at bounding box center [21, 131] width 32 height 9
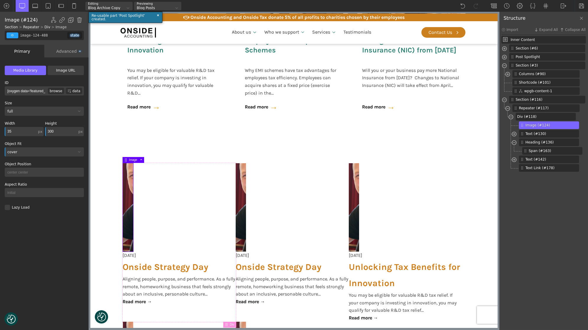
type input "350"
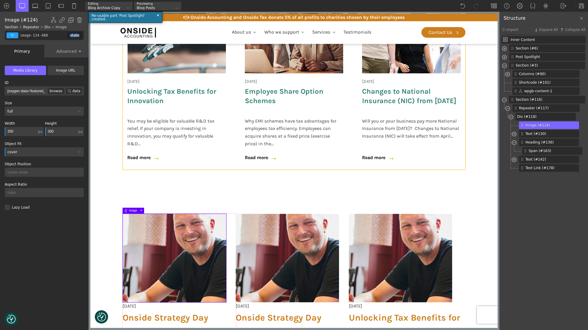
scroll to position [258, 0]
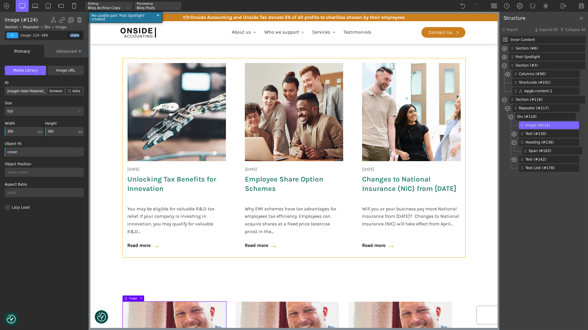
click at [166, 98] on div at bounding box center [176, 112] width 98 height 98
type input "wpgb-content-1"
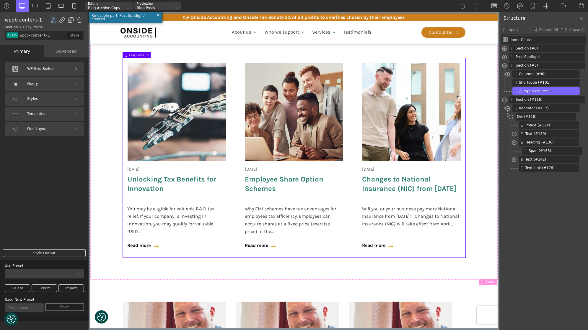
click at [45, 101] on div "Styles" at bounding box center [44, 99] width 79 height 14
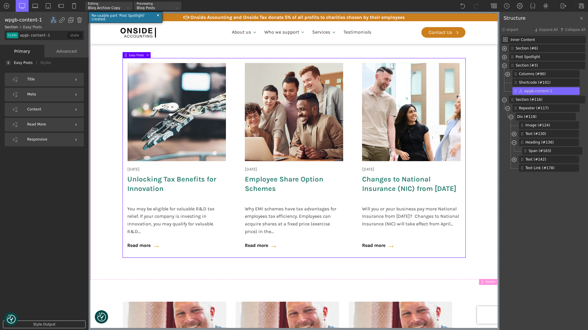
click at [7, 64] on img at bounding box center [8, 63] width 2 height 2
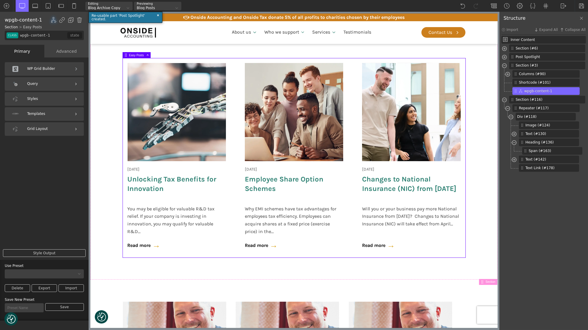
click at [53, 114] on div "Templates" at bounding box center [44, 114] width 79 height 14
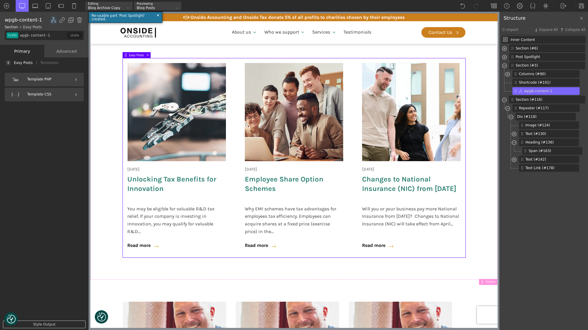
click at [8, 63] on img at bounding box center [8, 63] width 2 height 2
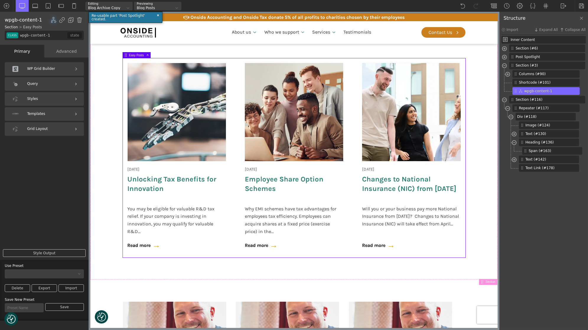
click at [37, 127] on div "Grid Layout" at bounding box center [44, 129] width 79 height 14
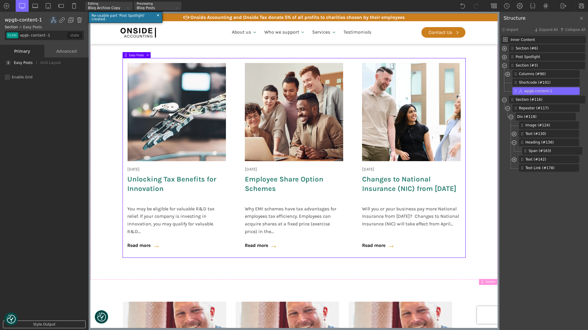
click at [9, 61] on div at bounding box center [8, 62] width 5 height 5
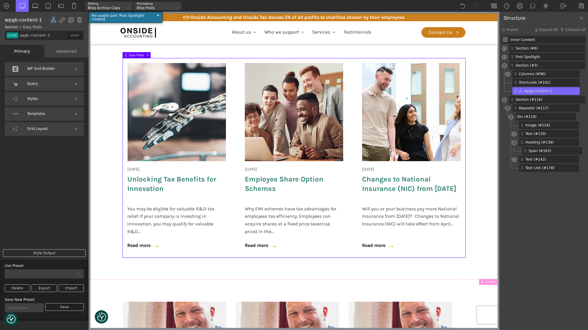
click at [45, 97] on div "Styles" at bounding box center [44, 99] width 79 height 14
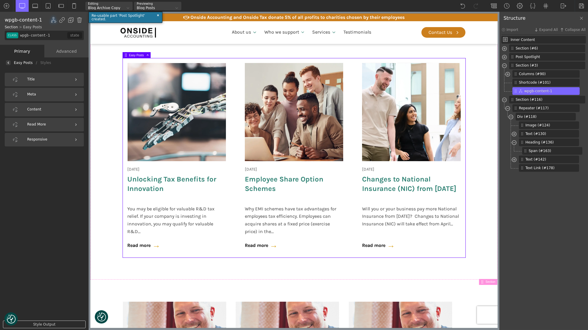
click at [10, 62] on div at bounding box center [8, 62] width 5 height 5
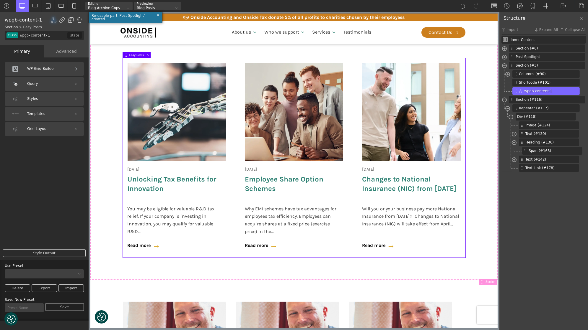
click at [46, 97] on div "Styles" at bounding box center [44, 99] width 79 height 14
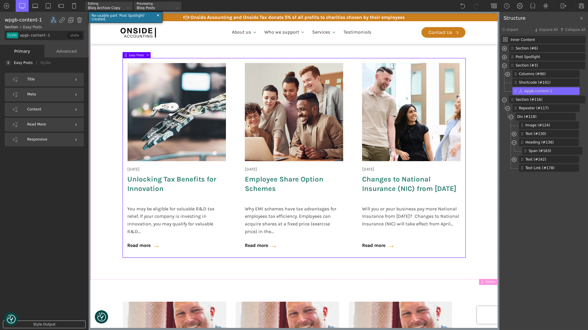
click at [11, 62] on div "Easy Posts / Styles" at bounding box center [44, 63] width 89 height 11
click at [9, 62] on img at bounding box center [8, 63] width 2 height 2
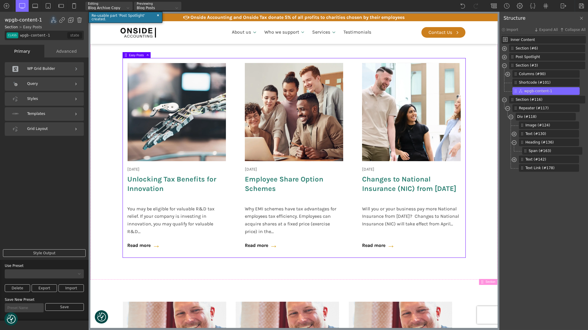
click at [42, 88] on div "Query" at bounding box center [44, 84] width 79 height 14
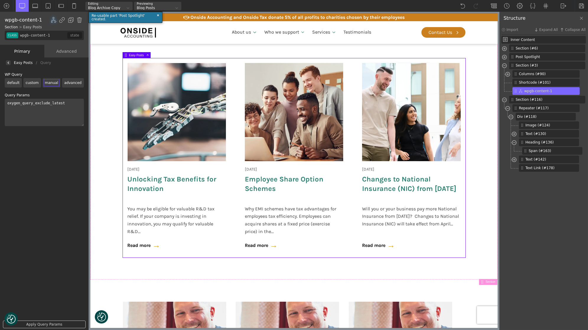
click at [8, 63] on img at bounding box center [8, 63] width 2 height 2
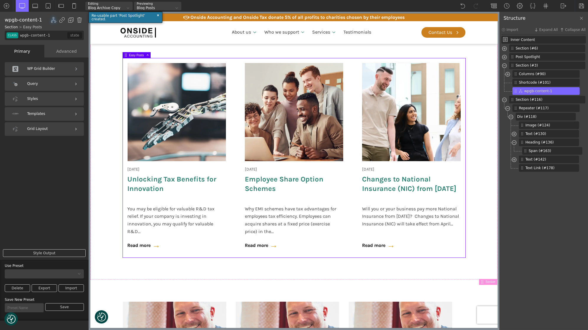
click at [45, 111] on div "Templates" at bounding box center [44, 114] width 79 height 14
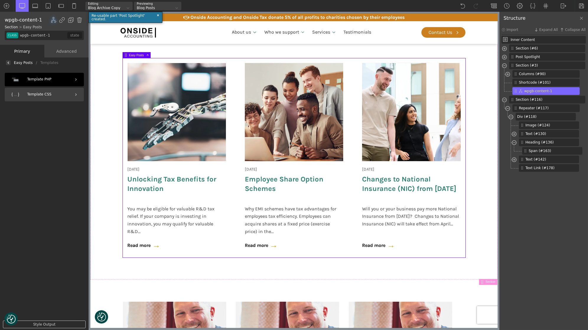
click at [43, 83] on div "Template PHP" at bounding box center [44, 80] width 79 height 14
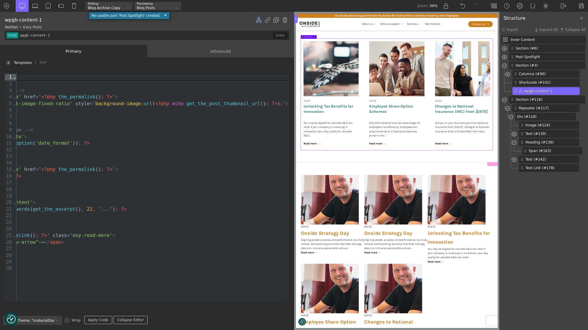
scroll to position [0, 0]
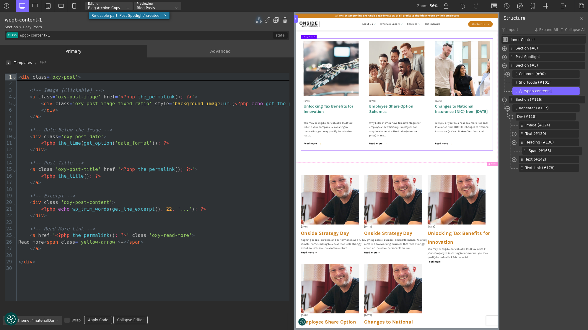
click at [9, 63] on img at bounding box center [8, 63] width 2 height 2
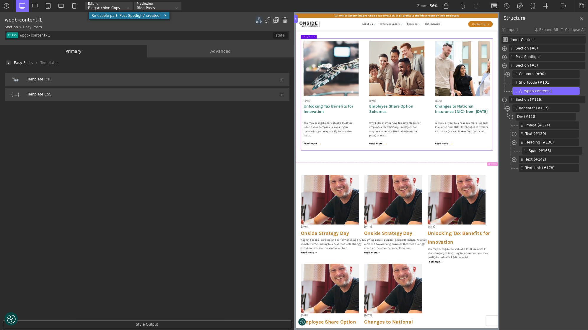
click at [9, 62] on img at bounding box center [8, 63] width 2 height 2
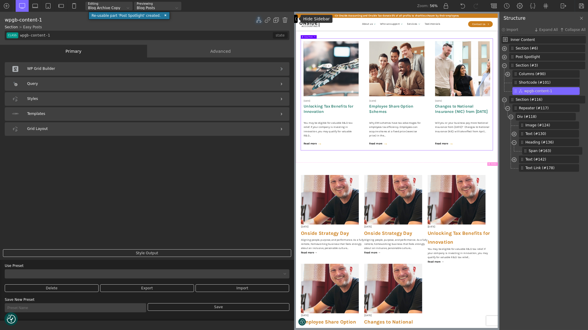
click at [296, 16] on div at bounding box center [296, 19] width 4 height 8
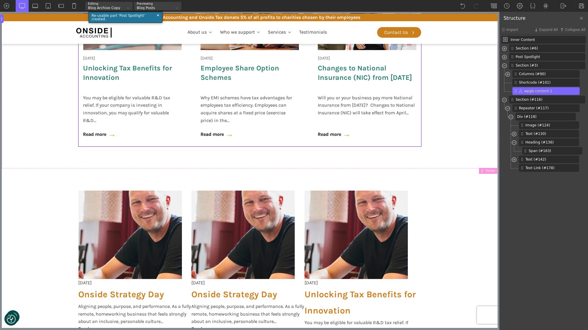
scroll to position [403, 0]
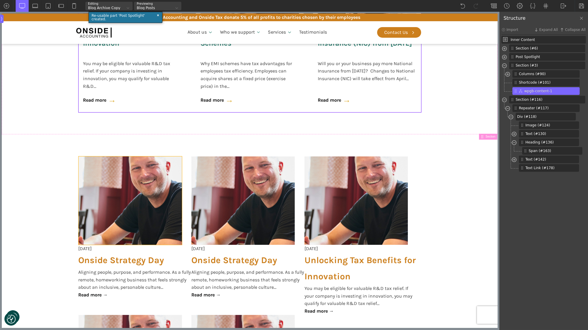
click at [140, 178] on img at bounding box center [129, 201] width 103 height 89
type input "image-124-488"
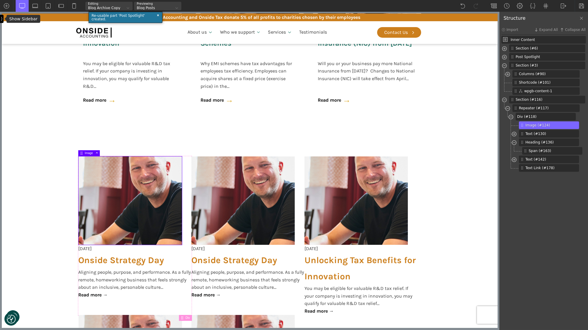
click at [2, 19] on img at bounding box center [2, 19] width 2 height 5
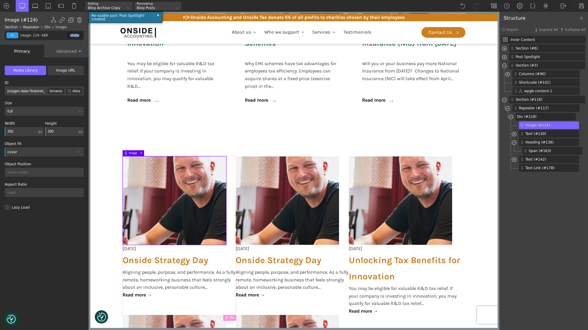
click at [12, 130] on input "350" at bounding box center [21, 131] width 32 height 9
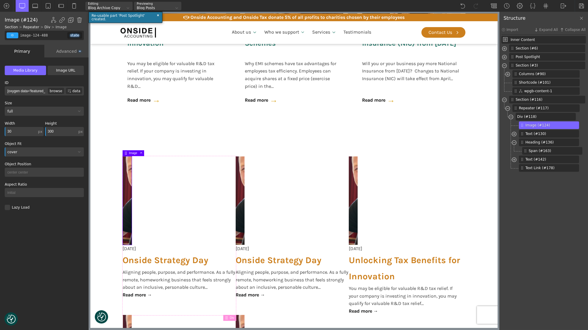
type input "300"
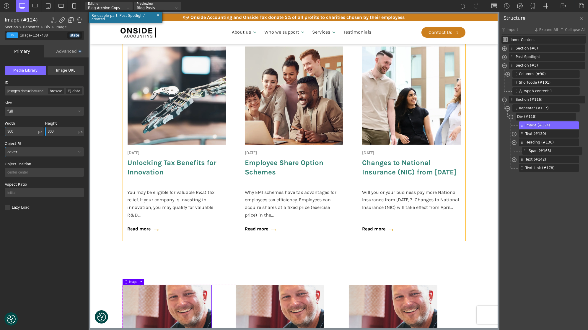
scroll to position [394, 0]
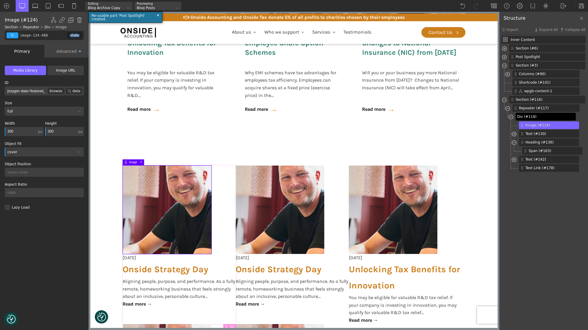
click at [532, 118] on span "Div (#118)" at bounding box center [545, 116] width 56 height 5
type input "div_block-118-488"
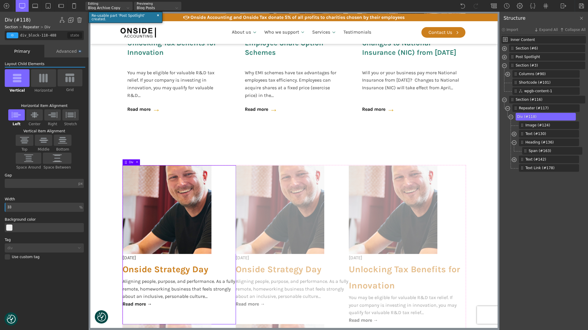
click at [35, 184] on input "text" at bounding box center [41, 183] width 72 height 9
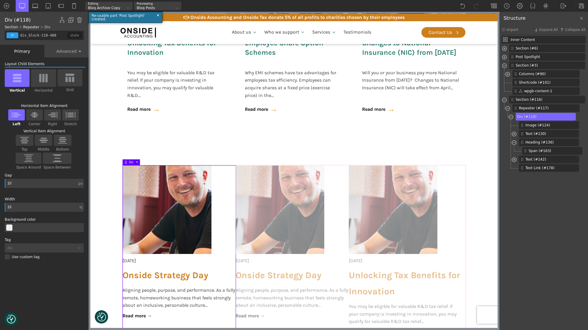
type input "10"
click at [39, 81] on img at bounding box center [43, 77] width 12 height 9
click at [0, 0] on input "Horizontal" at bounding box center [0, 0] width 0 height 0
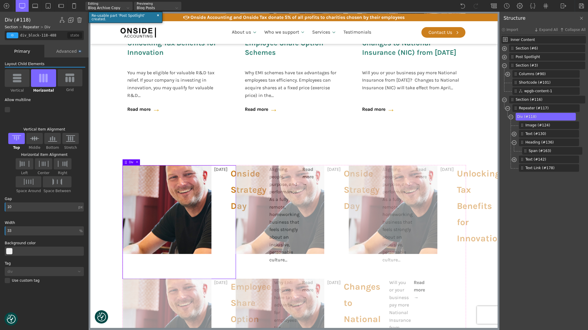
click at [19, 81] on img at bounding box center [17, 77] width 12 height 9
click at [0, 0] on input "Vertical" at bounding box center [0, 0] width 0 height 0
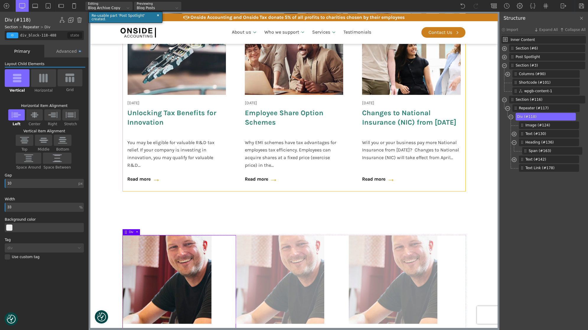
scroll to position [372, 0]
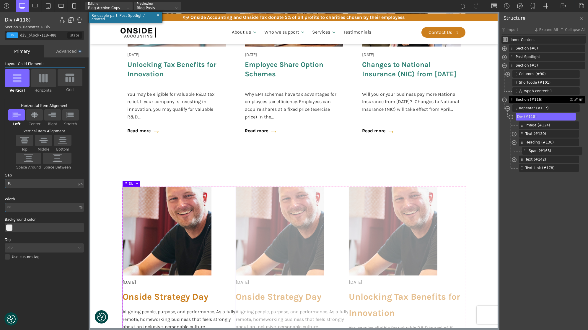
click at [531, 97] on span "Section (#116)" at bounding box center [542, 99] width 54 height 5
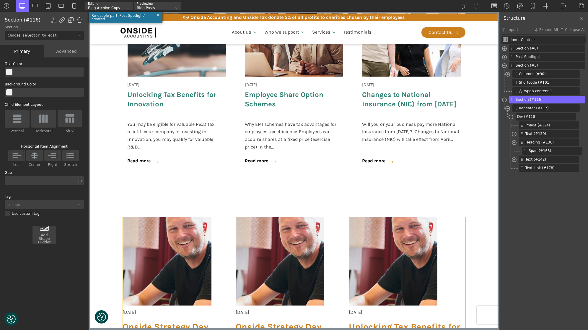
scroll to position [339, 0]
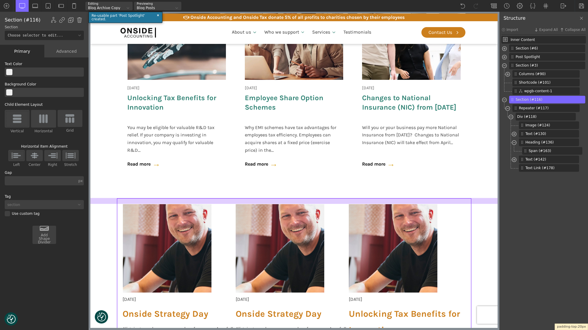
drag, startPoint x: 212, startPoint y: 220, endPoint x: 210, endPoint y: 204, distance: 16.4
click at [210, 204] on div at bounding box center [293, 201] width 407 height 6
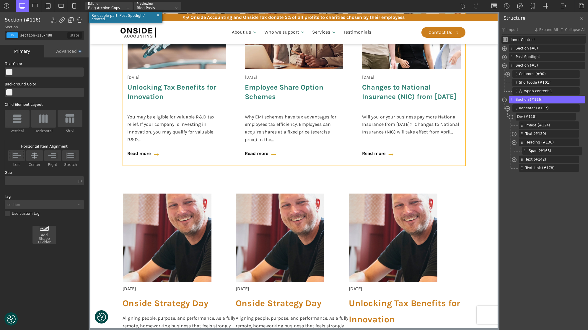
scroll to position [360, 0]
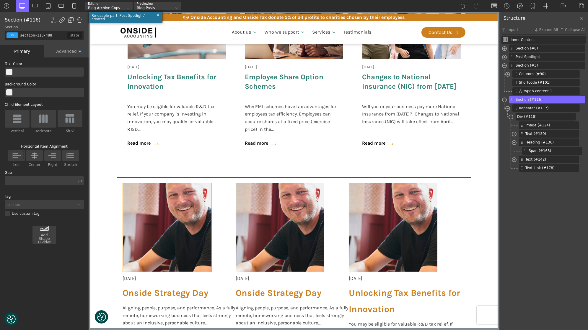
click at [189, 235] on img at bounding box center [166, 228] width 89 height 89
type input "image-124-488"
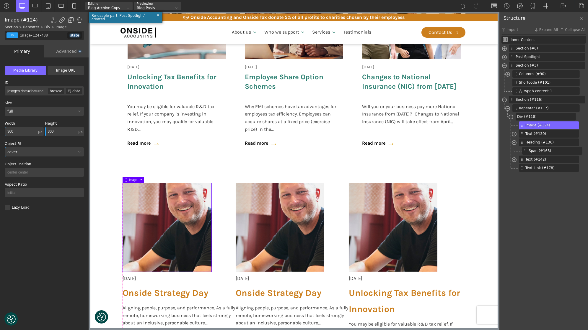
click at [14, 135] on input "300" at bounding box center [21, 131] width 32 height 9
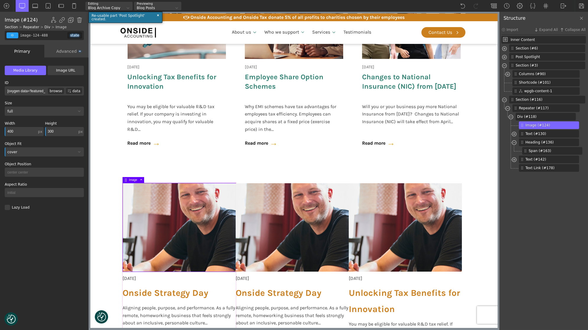
type input "400"
click at [53, 129] on input "300" at bounding box center [61, 131] width 32 height 9
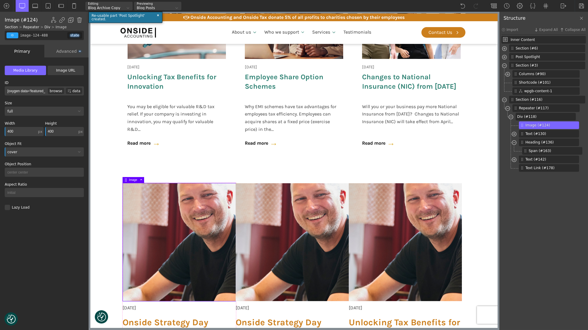
type input "400"
click at [12, 130] on input "400" at bounding box center [21, 131] width 32 height 9
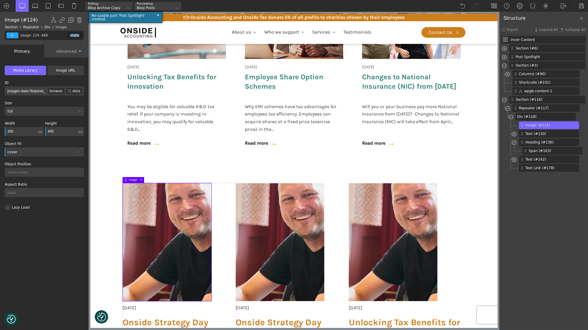
type input "300"
click at [52, 132] on input "400" at bounding box center [61, 131] width 32 height 9
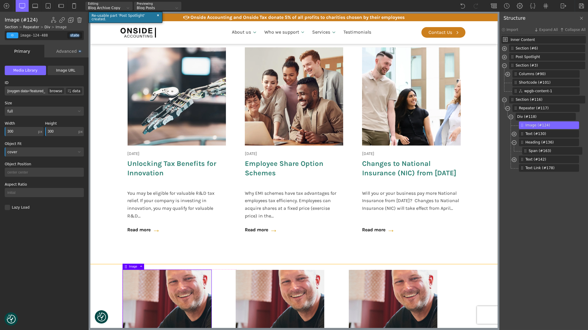
scroll to position [258, 0]
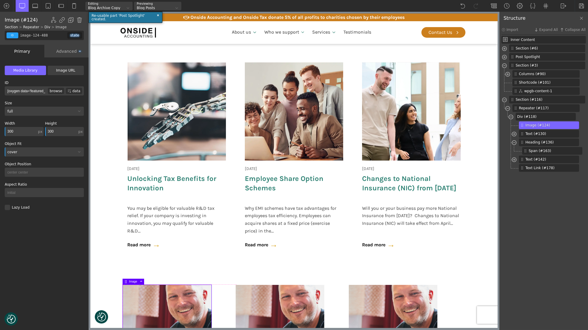
click at [52, 130] on input "300" at bounding box center [61, 131] width 32 height 9
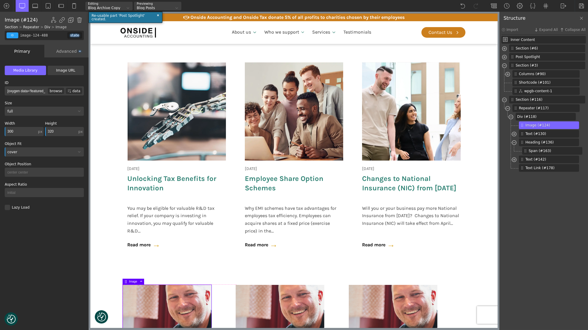
click at [51, 129] on input "320" at bounding box center [61, 131] width 32 height 9
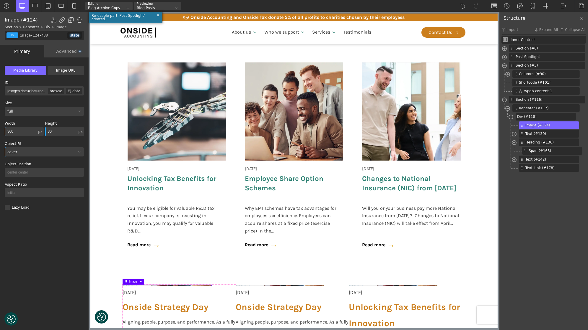
type input "300"
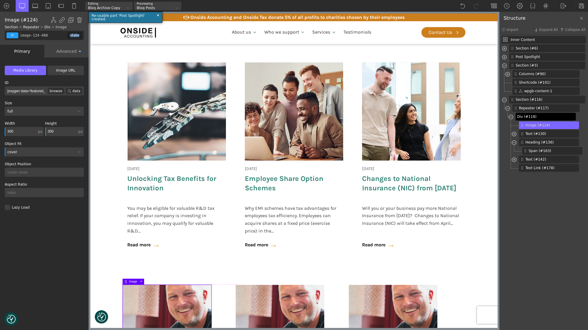
click at [534, 116] on span "Div (#118)" at bounding box center [545, 116] width 56 height 5
type input "div_block-118-488"
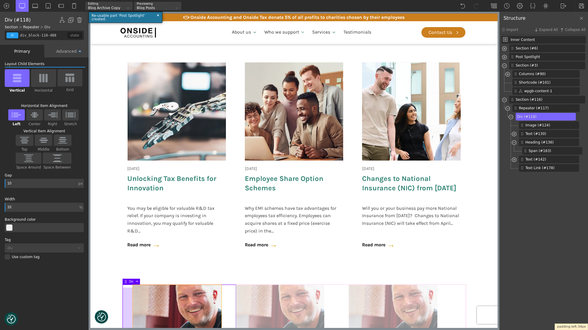
drag, startPoint x: 122, startPoint y: 292, endPoint x: 132, endPoint y: 292, distance: 10.0
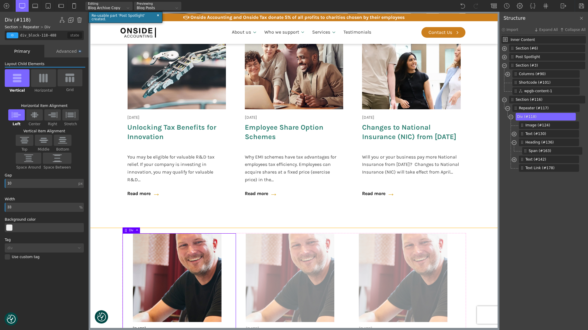
scroll to position [312, 0]
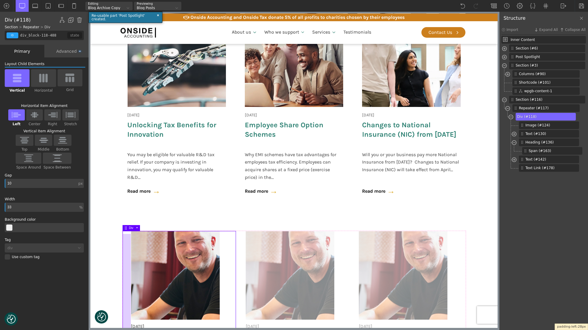
click at [130, 245] on div at bounding box center [126, 316] width 8 height 165
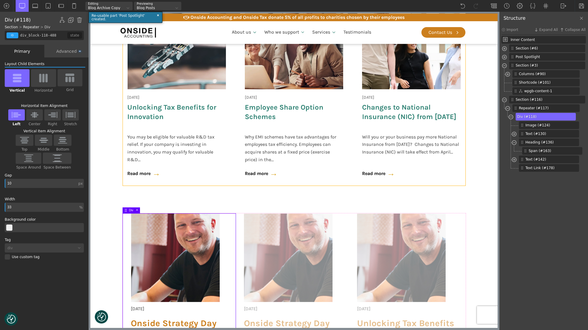
scroll to position [352, 0]
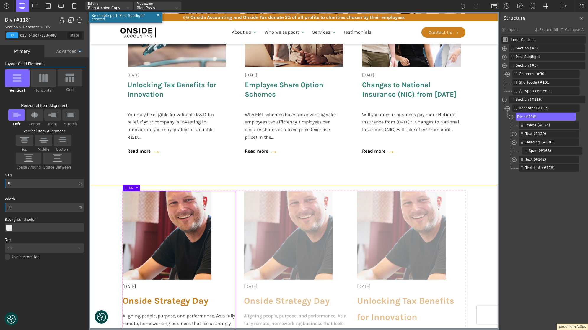
drag, startPoint x: 129, startPoint y: 226, endPoint x: 117, endPoint y: 225, distance: 11.5
click at [117, 225] on body "We value your privacy We use cookies to enhance your browsing experience, serve…" at bounding box center [293, 321] width 407 height 1228
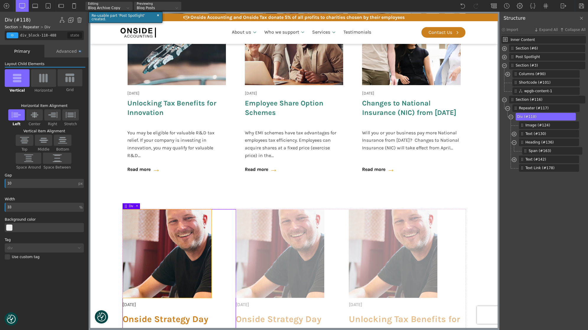
scroll to position [260, 0]
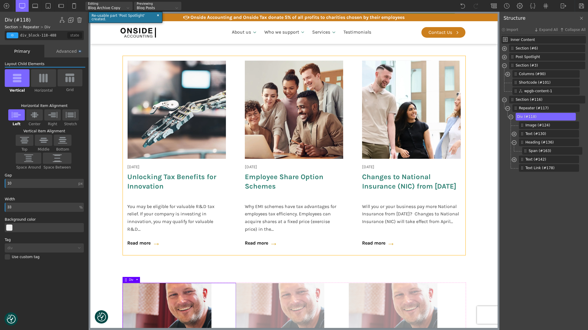
click at [126, 190] on div "24 May 2025 Unlocking Tax Benefits for Innovation You may be eligible for valua…" at bounding box center [176, 155] width 108 height 199
type input "wpgb-content-1"
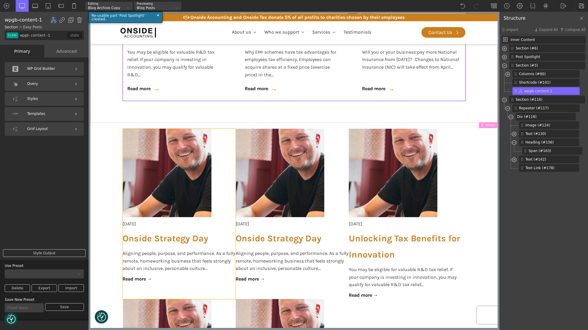
scroll to position [418, 0]
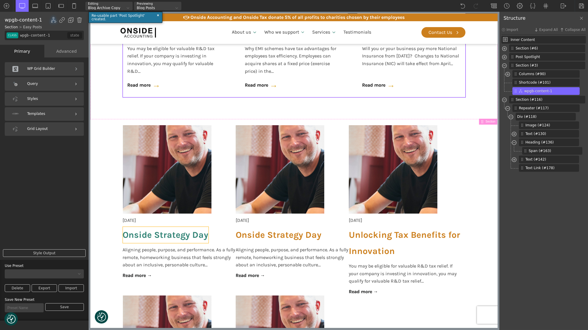
click at [163, 234] on link "Onside Strategy Day" at bounding box center [165, 235] width 86 height 11
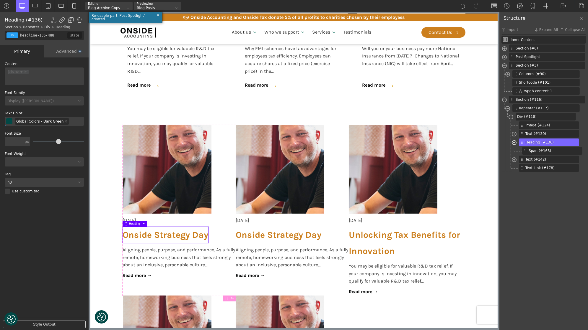
click at [515, 143] on span at bounding box center [513, 143] width 5 height 7
click at [15, 72] on div at bounding box center [44, 77] width 79 height 18
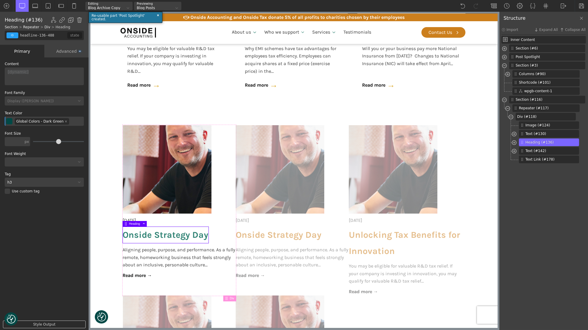
click at [151, 235] on link "Onside Strategy Day" at bounding box center [165, 235] width 86 height 11
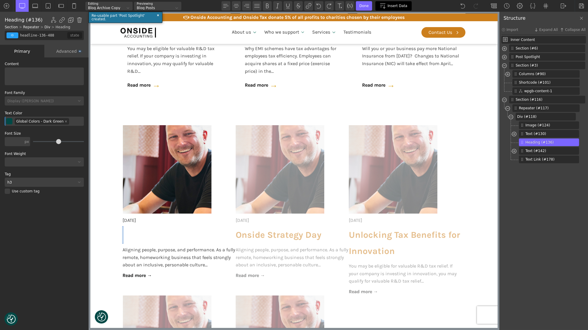
click at [389, 2] on div "Insert Data" at bounding box center [393, 5] width 36 height 9
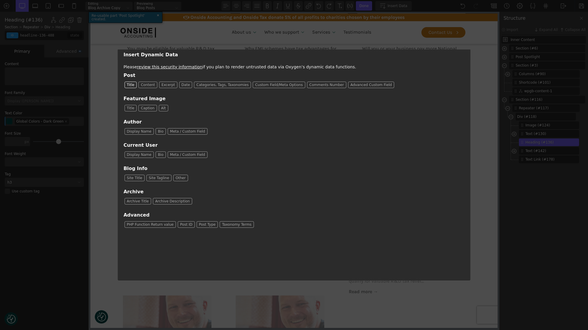
click at [127, 85] on span "Title" at bounding box center [131, 85] width 12 height 6
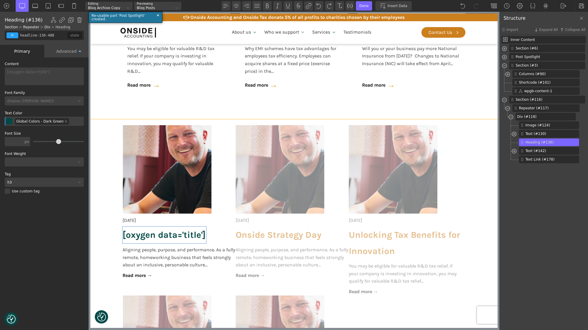
click at [100, 141] on section "18 June 2025 [oxygen data='title'] Aligning people, purpose, and performance. A…" at bounding box center [293, 312] width 407 height 385
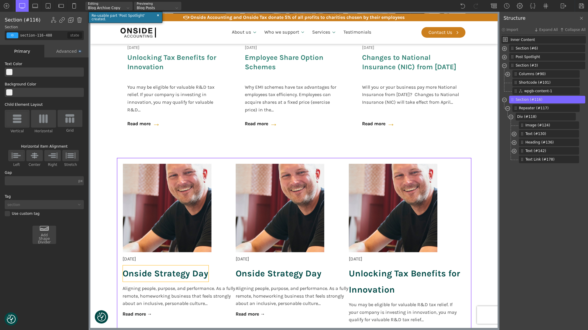
scroll to position [377, 0]
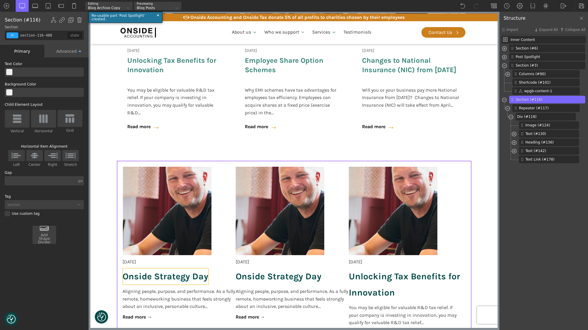
click at [154, 277] on span "Onside Strategy Day" at bounding box center [165, 277] width 86 height 16
type input "headline-136-488"
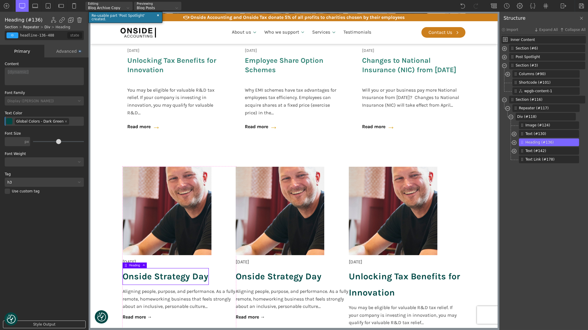
click at [11, 121] on button "Select Color" at bounding box center [9, 121] width 6 height 6
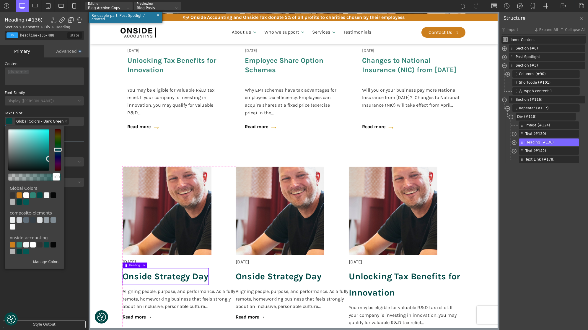
click at [34, 197] on div at bounding box center [33, 196] width 6 height 6
type input "color(8)"
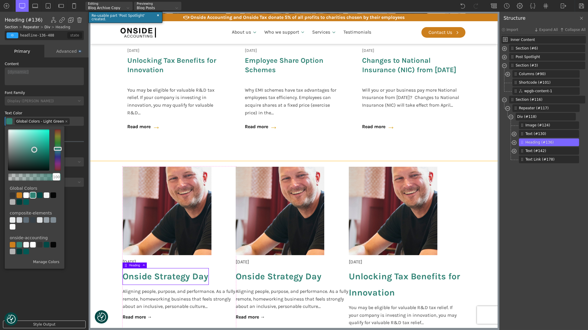
click at [99, 155] on section "Search_Custom Search content Clear Category Select content Categories All (4) N…" at bounding box center [293, 26] width 407 height 271
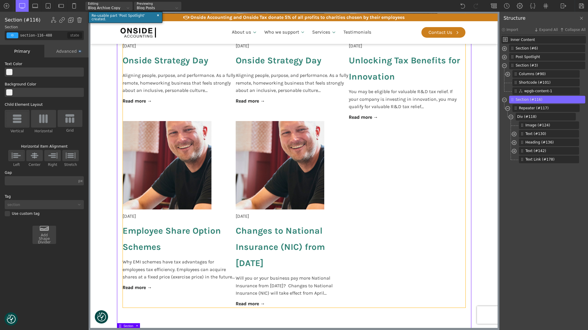
scroll to position [593, 0]
click at [392, 196] on div "18 June 2025 Onside Strategy Day Aligning people, purpose, and performance. As …" at bounding box center [293, 128] width 342 height 357
type input "_dynamic_list-117-488"
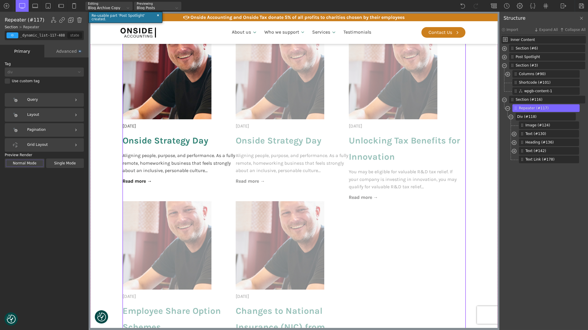
scroll to position [500, 0]
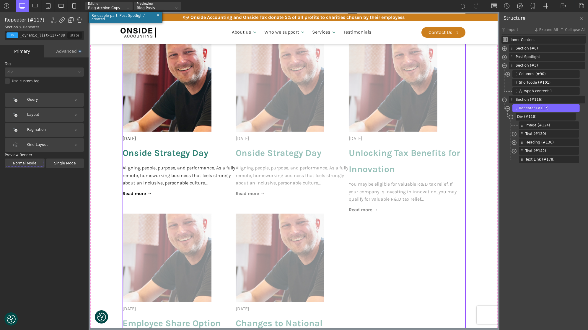
click at [54, 142] on div "Grid Layout" at bounding box center [44, 145] width 79 height 14
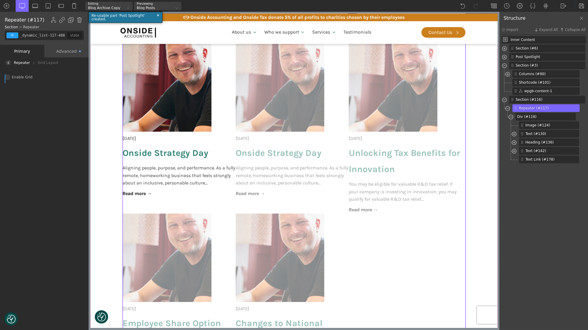
click at [8, 78] on div "Enable Grid" at bounding box center [44, 77] width 79 height 5
click at [0, 0] on input "Enable Grid" at bounding box center [0, 0] width 0 height 0
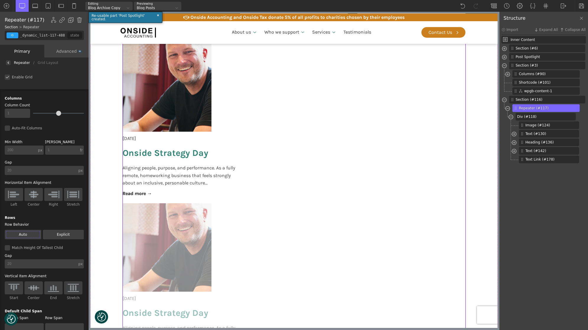
click at [22, 114] on input "1" at bounding box center [17, 113] width 25 height 9
type input "6"
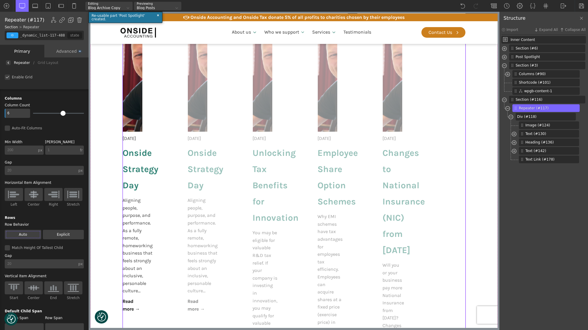
type input "5"
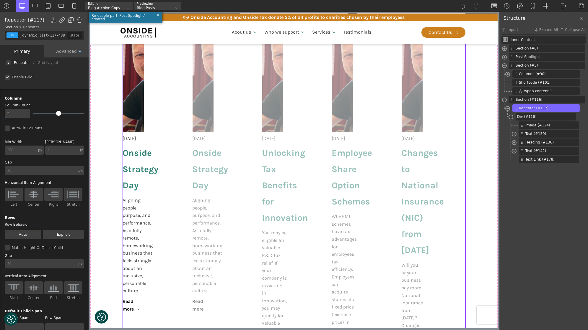
type input "4"
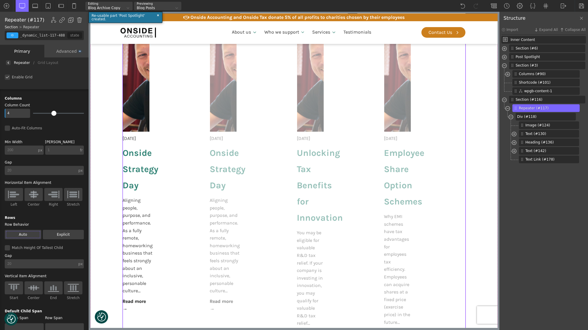
type input "3"
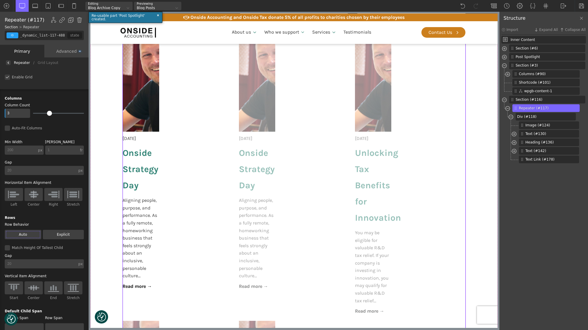
drag, startPoint x: 56, startPoint y: 114, endPoint x: 51, endPoint y: 115, distance: 5.4
type input "3"
click at [51, 114] on input "range" at bounding box center [58, 113] width 51 height 1
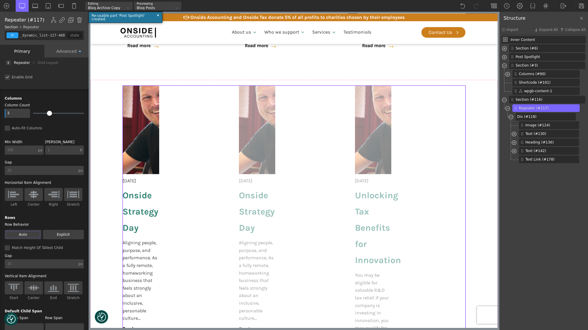
scroll to position [431, 0]
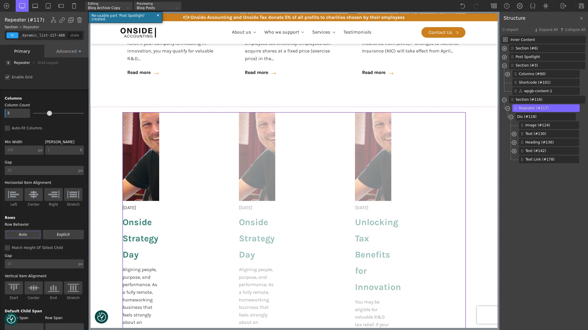
click at [81, 150] on div "fr" at bounding box center [81, 151] width 3 height 4
click at [83, 146] on div "%" at bounding box center [81, 145] width 15 height 5
click at [55, 154] on input "text" at bounding box center [61, 150] width 33 height 9
type input "33"
click at [40, 151] on div "px" at bounding box center [40, 151] width 4 height 4
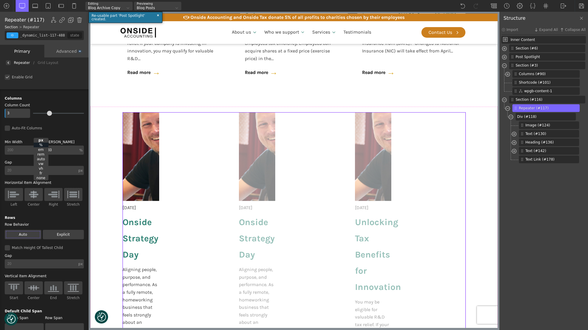
click at [41, 146] on div "%" at bounding box center [41, 145] width 15 height 5
click at [14, 150] on input "text" at bounding box center [21, 150] width 33 height 9
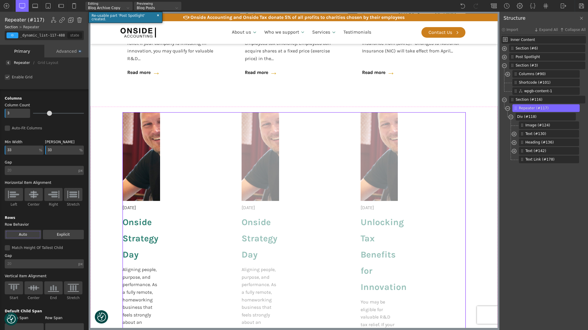
type input "33"
click at [8, 128] on div "Auto-Fit Columns" at bounding box center [44, 128] width 79 height 5
click at [0, 0] on input "Auto-Fit Columns" at bounding box center [0, 0] width 0 height 0
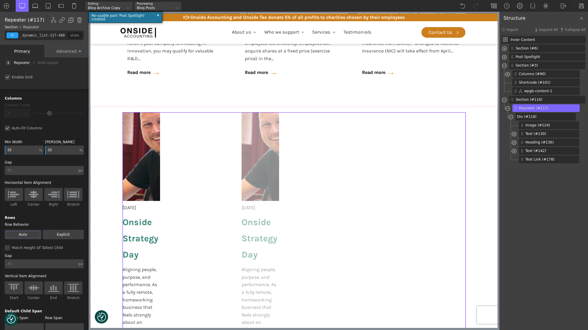
click at [60, 152] on input "33" at bounding box center [61, 150] width 33 height 9
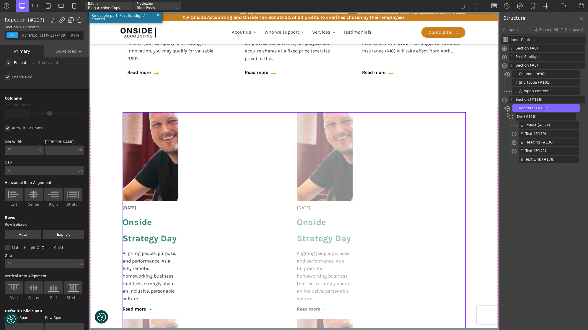
click at [27, 148] on input "33" at bounding box center [21, 150] width 33 height 9
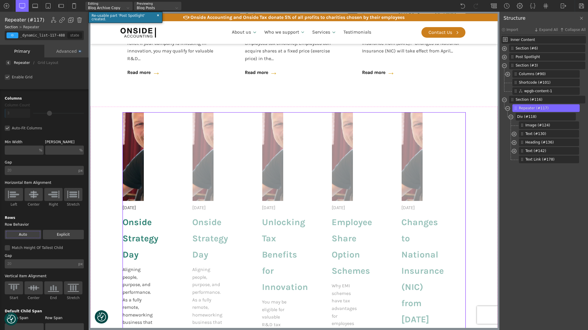
click at [7, 129] on div "Auto-Fit Columns" at bounding box center [44, 128] width 79 height 5
click at [0, 0] on input "Auto-Fit Columns" at bounding box center [0, 0] width 0 height 0
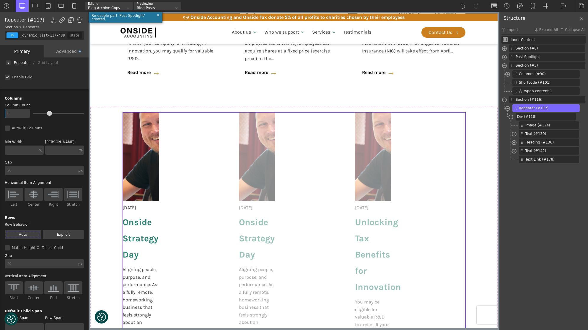
click at [50, 171] on input "20" at bounding box center [41, 170] width 72 height 9
click at [72, 130] on div "Auto-Fit Columns" at bounding box center [44, 128] width 79 height 5
click at [0, 0] on input "Auto-Fit Columns" at bounding box center [0, 0] width 0 height 0
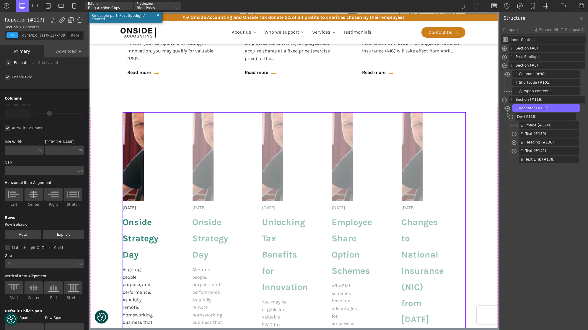
click at [5, 127] on div "Auto-Fit Columns" at bounding box center [44, 128] width 79 height 5
click at [0, 0] on input "Auto-Fit Columns" at bounding box center [0, 0] width 0 height 0
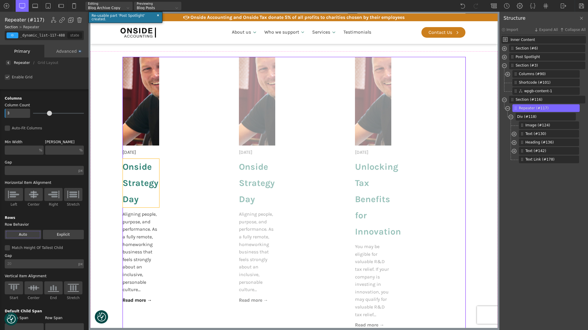
scroll to position [487, 0]
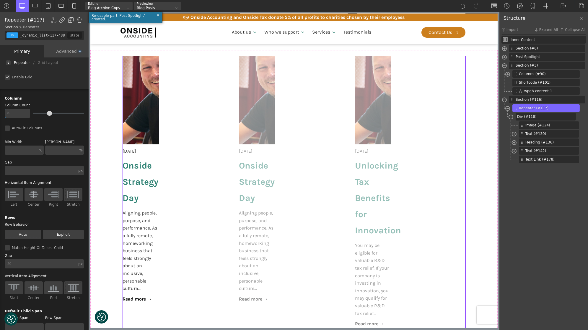
click at [33, 151] on input "text" at bounding box center [21, 150] width 33 height 9
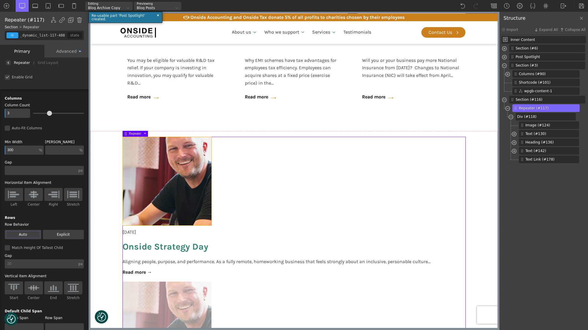
scroll to position [404, 0]
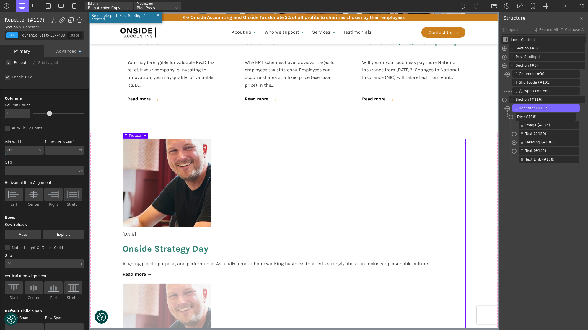
type input "300"
click at [12, 197] on img at bounding box center [14, 194] width 12 height 9
click at [0, 0] on input "Left" at bounding box center [0, 0] width 0 height 0
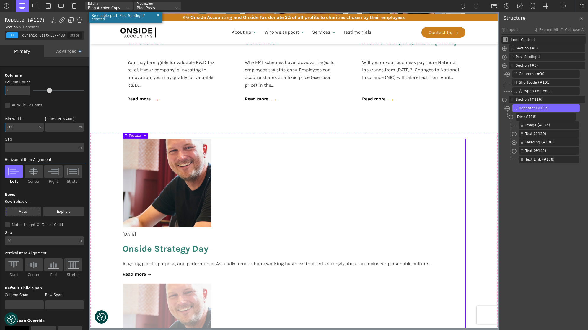
scroll to position [0, 0]
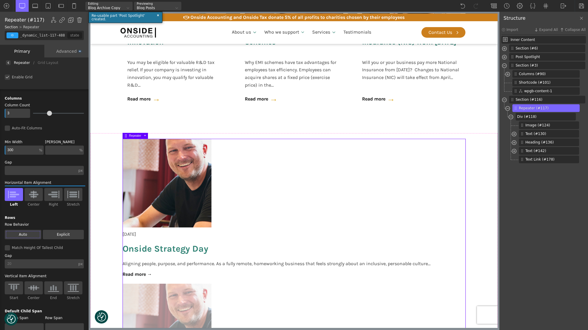
click at [56, 148] on input "text" at bounding box center [61, 150] width 33 height 9
type input "300"
click at [82, 151] on div "%" at bounding box center [80, 151] width 3 height 4
click at [82, 138] on div "Columns Column Count 3 Auto-Fit Columns Min Width 300 % px % em rem auto vw vh …" at bounding box center [44, 240] width 91 height 303
click at [80, 150] on div "%" at bounding box center [80, 151] width 3 height 4
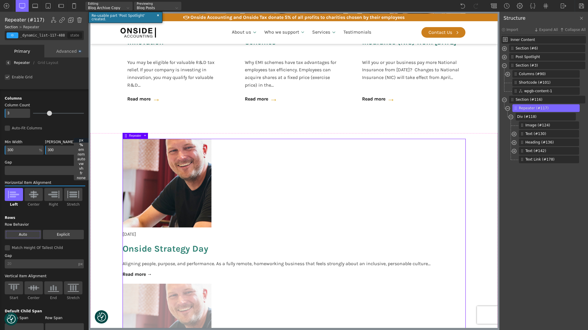
click at [82, 141] on div "px" at bounding box center [81, 140] width 15 height 5
click at [58, 147] on input "300" at bounding box center [61, 150] width 32 height 9
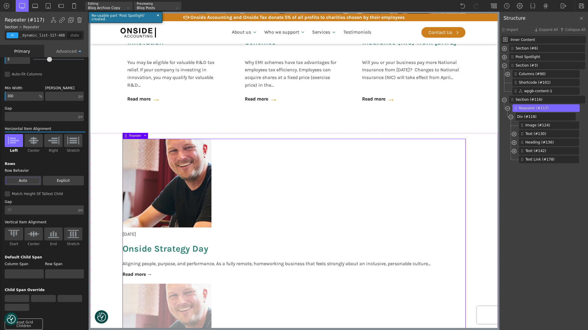
scroll to position [76, 0]
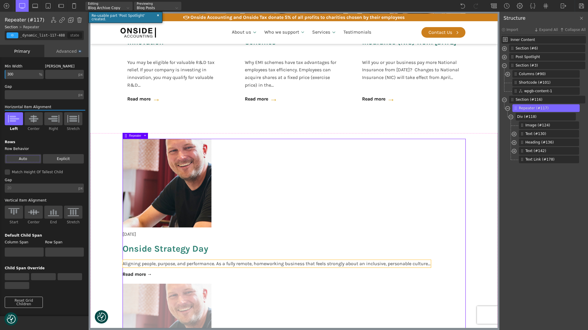
click at [156, 266] on span "Aligning people, purpose, and performance. As a fully remote, homeworking busin…" at bounding box center [276, 264] width 308 height 8
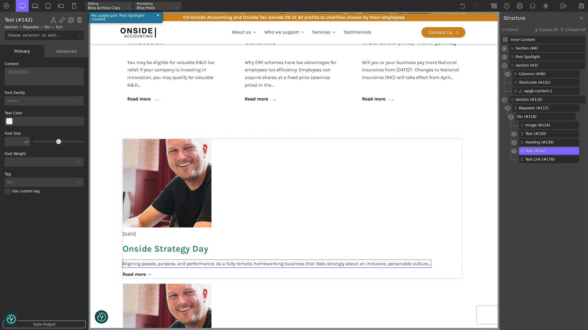
scroll to position [0, 0]
click at [536, 125] on span "Image (#124)" at bounding box center [544, 125] width 38 height 5
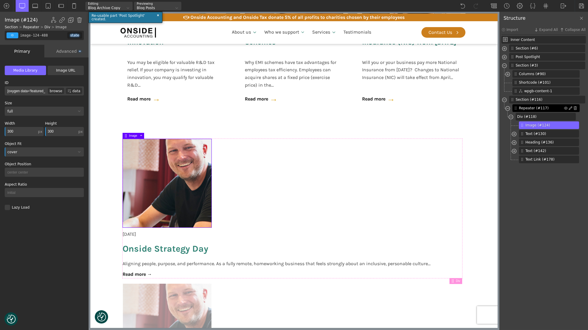
click at [536, 107] on span "Repeater (#117)" at bounding box center [540, 108] width 45 height 5
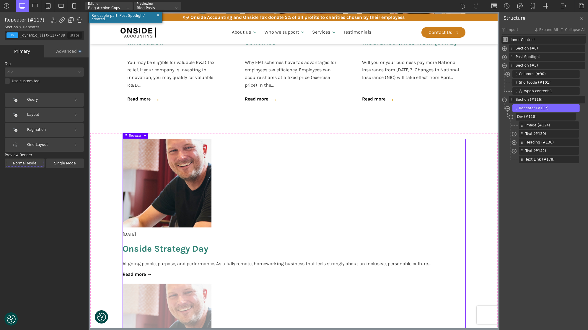
click at [41, 146] on div "Grid Layout" at bounding box center [44, 145] width 79 height 14
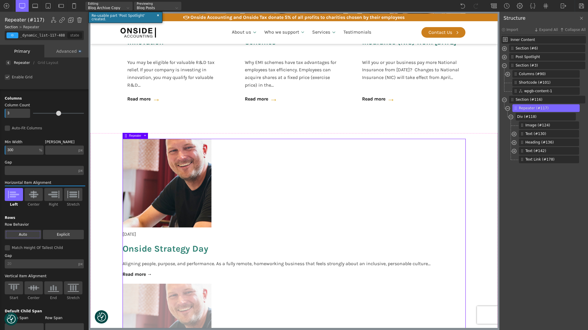
click at [7, 76] on div "Enable Grid" at bounding box center [44, 77] width 79 height 5
click at [0, 0] on input "Enable Grid" at bounding box center [0, 0] width 0 height 0
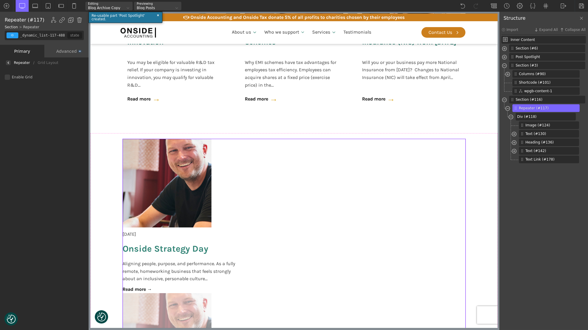
click at [9, 62] on img at bounding box center [8, 63] width 2 height 2
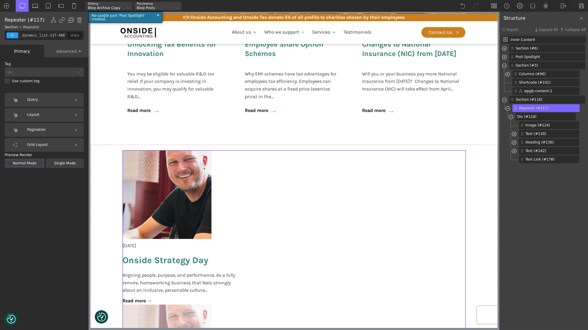
scroll to position [390, 0]
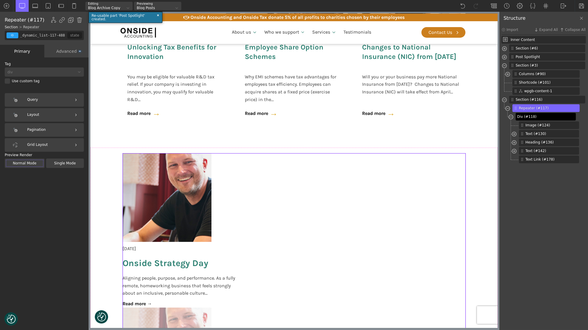
click at [529, 116] on span "Div (#118)" at bounding box center [545, 116] width 56 height 5
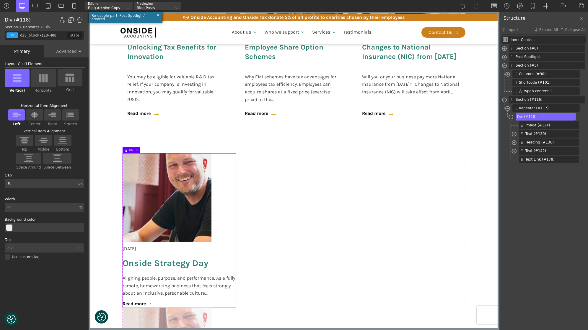
click at [47, 80] on img at bounding box center [43, 77] width 12 height 9
click at [0, 0] on input "Horizontal" at bounding box center [0, 0] width 0 height 0
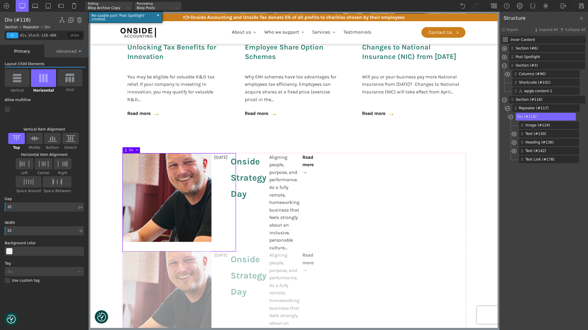
click at [16, 78] on img at bounding box center [17, 77] width 12 height 9
click at [0, 0] on input "Vertical" at bounding box center [0, 0] width 0 height 0
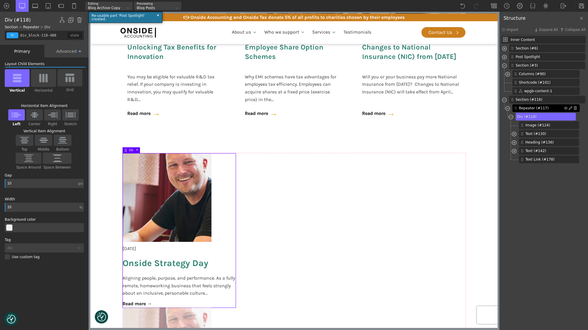
click at [545, 108] on span "Repeater (#117)" at bounding box center [540, 108] width 45 height 5
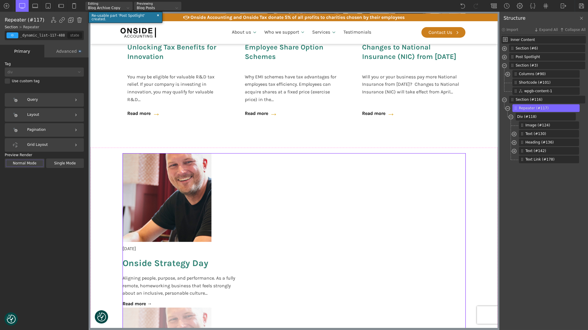
click at [66, 53] on div "Advanced" at bounding box center [66, 51] width 44 height 13
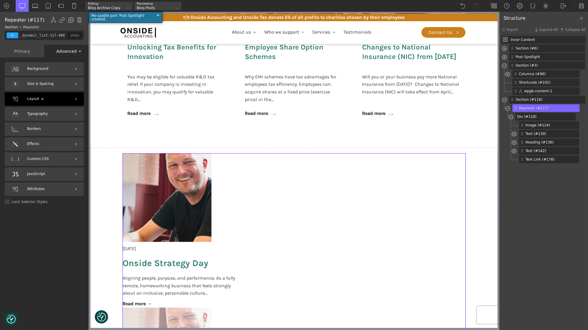
click at [50, 98] on div "Layout" at bounding box center [44, 99] width 79 height 14
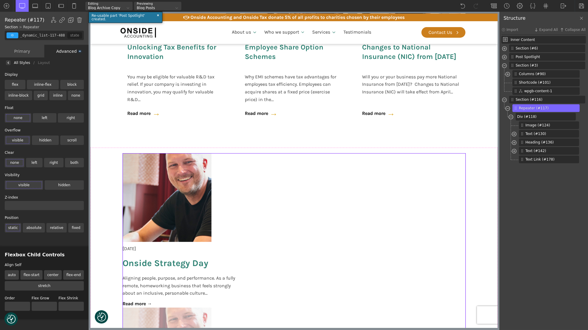
click at [20, 63] on div "All Styles" at bounding box center [22, 63] width 16 height 0
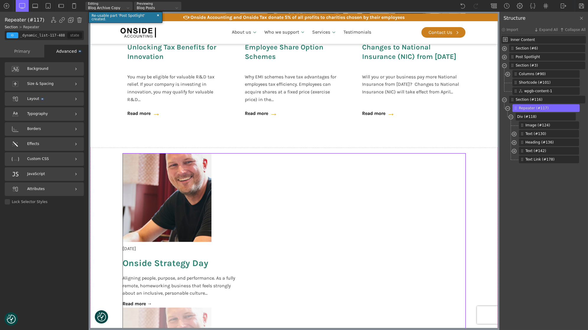
click at [26, 53] on div "Primary" at bounding box center [22, 51] width 44 height 13
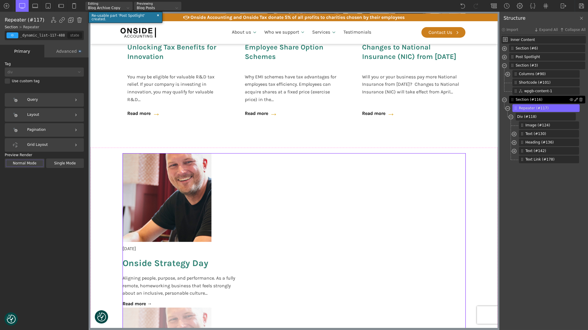
click at [531, 98] on span "Section (#116)" at bounding box center [542, 99] width 54 height 5
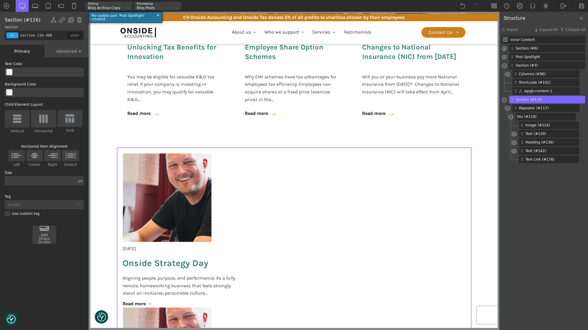
click at [48, 119] on img at bounding box center [43, 118] width 12 height 9
click at [0, 0] on input "Horizontal" at bounding box center [0, 0] width 0 height 0
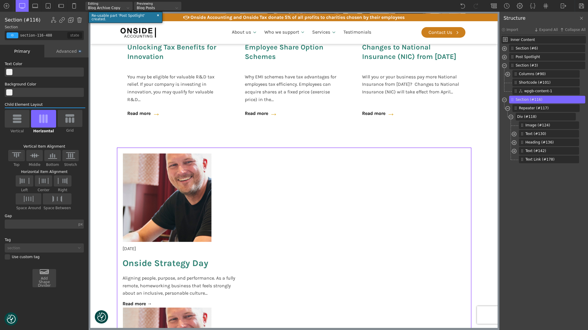
click at [16, 118] on img at bounding box center [17, 118] width 12 height 9
click at [0, 0] on input "Vertical" at bounding box center [0, 0] width 0 height 0
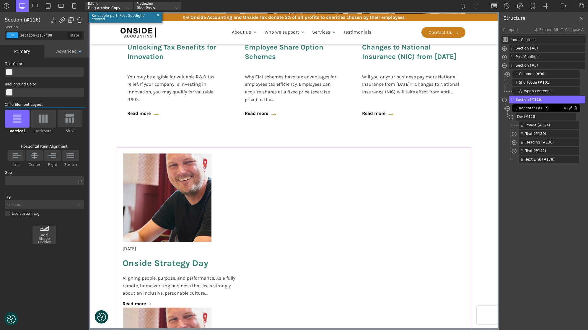
click at [536, 107] on span "Repeater (#117)" at bounding box center [540, 108] width 45 height 5
type input "_dynamic_list-117-488"
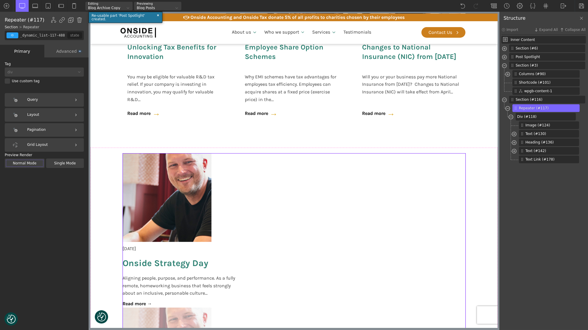
click at [52, 117] on div "Layout" at bounding box center [44, 115] width 79 height 14
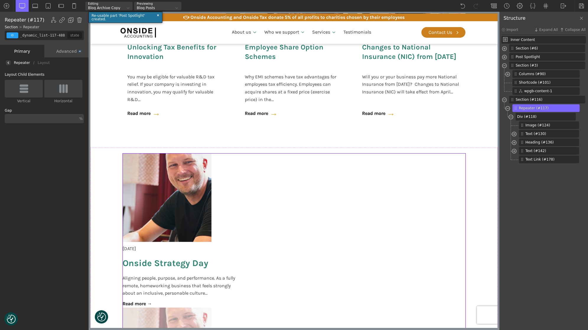
click at [23, 86] on img at bounding box center [24, 88] width 12 height 9
click at [0, 0] on input "Vertical" at bounding box center [0, 0] width 0 height 0
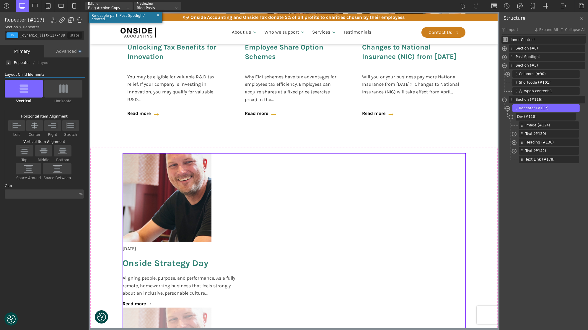
click at [62, 90] on img at bounding box center [63, 88] width 12 height 9
click at [0, 0] on input "Horizontal" at bounding box center [0, 0] width 0 height 0
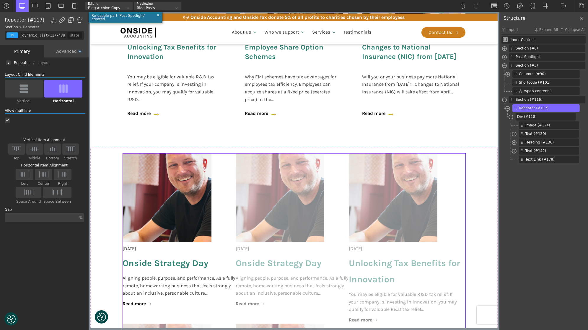
click at [36, 149] on img at bounding box center [34, 149] width 12 height 8
click at [0, 0] on input "Middle" at bounding box center [0, 0] width 0 height 0
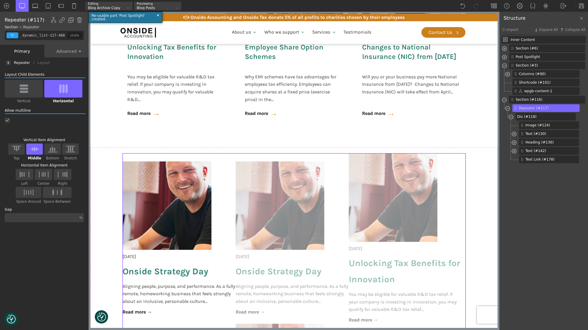
click at [15, 149] on img at bounding box center [16, 149] width 12 height 8
click at [0, 0] on input "Top" at bounding box center [0, 0] width 0 height 0
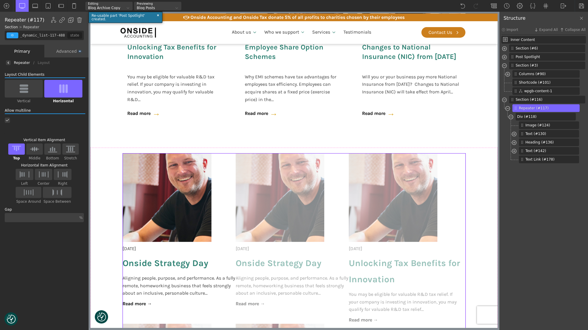
click at [68, 145] on img at bounding box center [70, 149] width 12 height 8
click at [0, 0] on input "Stretch" at bounding box center [0, 0] width 0 height 0
click at [20, 147] on img at bounding box center [16, 149] width 12 height 8
click at [0, 0] on input "Top" at bounding box center [0, 0] width 0 height 0
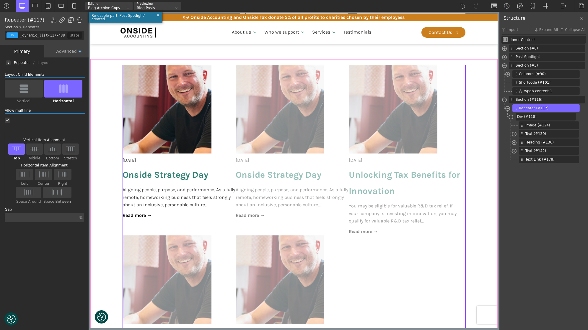
scroll to position [479, 0]
click at [59, 53] on div "Advanced" at bounding box center [66, 51] width 44 height 13
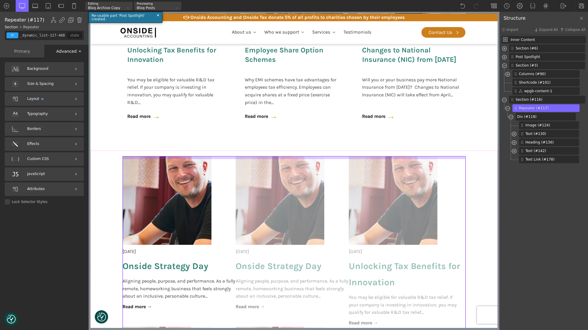
scroll to position [271, 0]
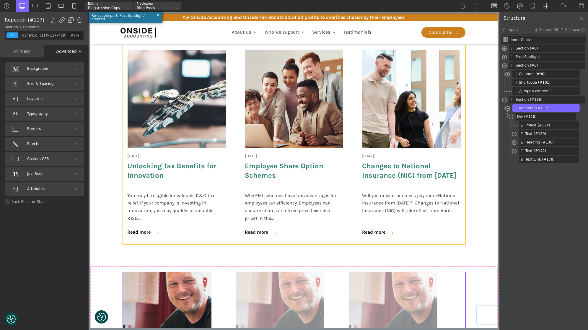
click at [235, 151] on div "18 June 2025 Onside Strategy Day Aligning people, purpose, and performance. As …" at bounding box center [293, 144] width 342 height 199
type input "wpgb-content-1"
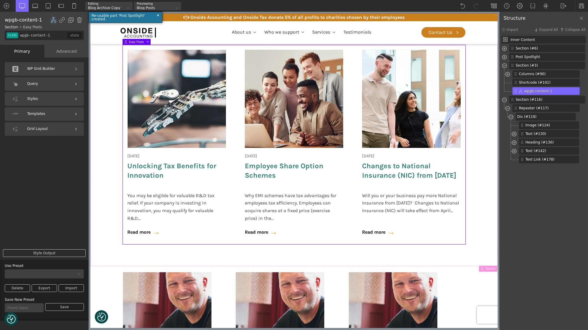
click at [56, 109] on div "Templates" at bounding box center [44, 114] width 79 height 14
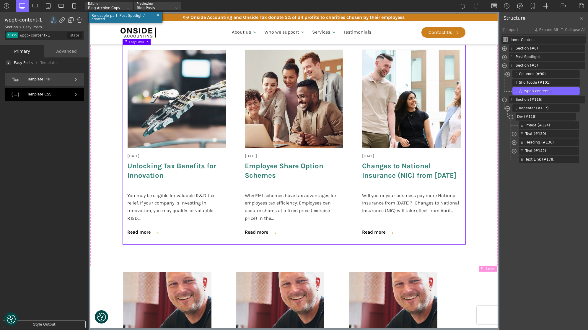
click at [50, 96] on div "Template CSS" at bounding box center [44, 95] width 79 height 14
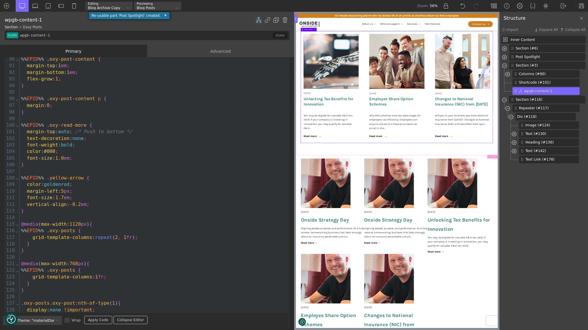
scroll to position [633, 0]
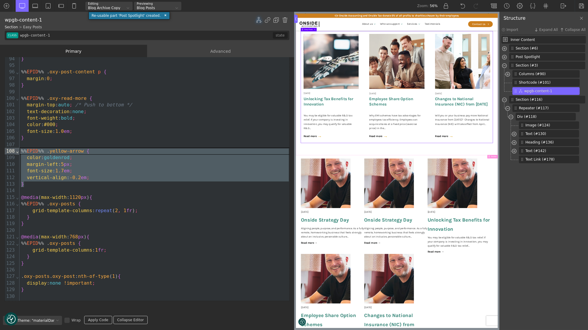
drag, startPoint x: 38, startPoint y: 184, endPoint x: 14, endPoint y: 150, distance: 41.8
click at [562, 197] on div "Home | blog test The Hub 18 June 2025 Onside Strategy Day Aligning people, purp…" at bounding box center [475, 220] width 360 height 864
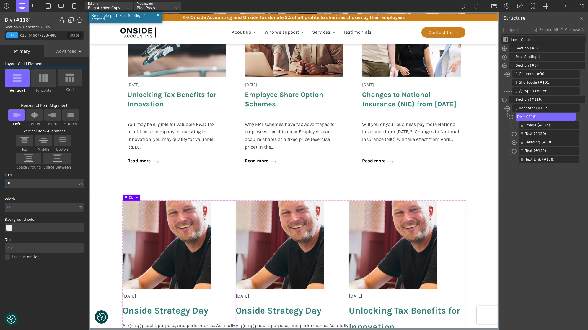
scroll to position [398, 0]
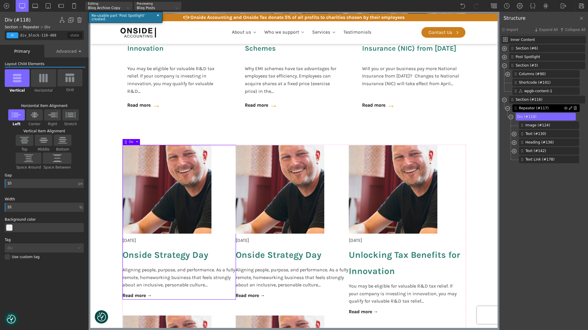
click at [529, 106] on span "Repeater (#117)" at bounding box center [540, 108] width 45 height 5
type input "_dynamic_list-117-488"
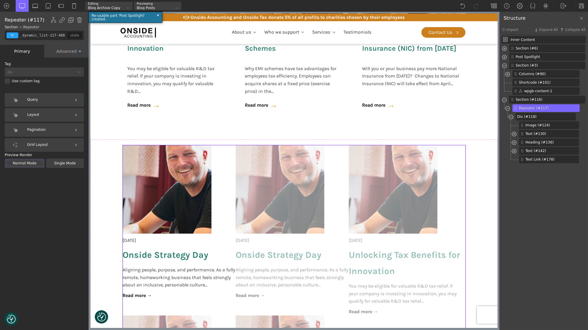
click at [45, 99] on div "Query" at bounding box center [44, 100] width 79 height 14
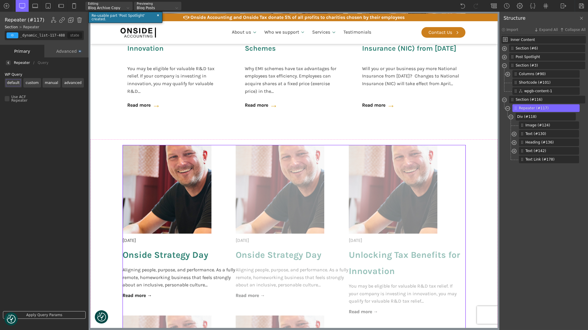
click at [9, 65] on div at bounding box center [8, 62] width 5 height 5
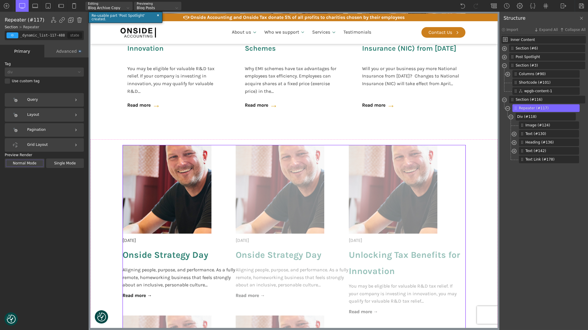
click at [49, 112] on div "Layout" at bounding box center [44, 115] width 79 height 14
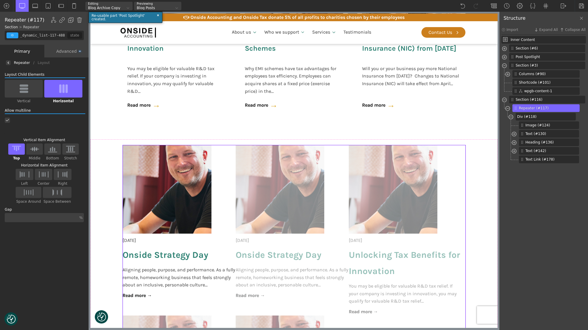
click at [8, 61] on div at bounding box center [8, 62] width 5 height 5
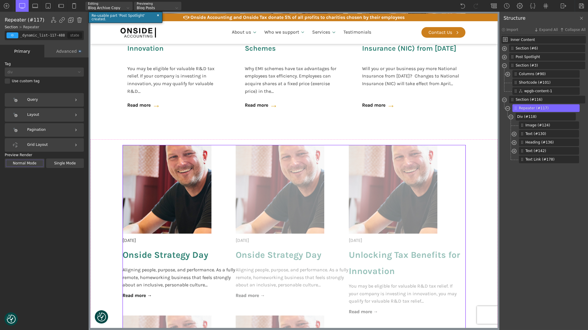
click at [62, 50] on div "Advanced" at bounding box center [66, 51] width 44 height 13
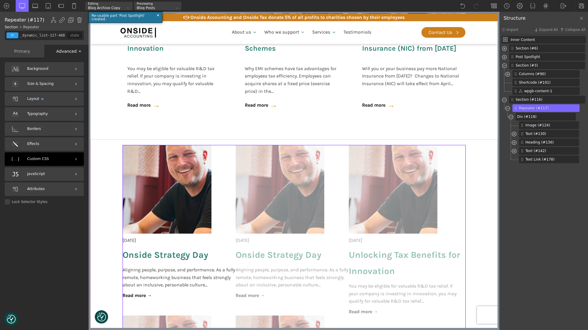
click at [49, 159] on div "Custom CSS" at bounding box center [44, 160] width 79 height 14
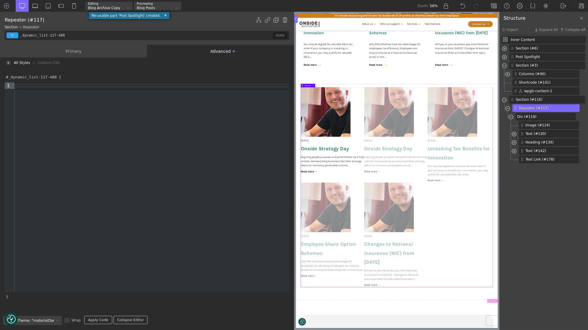
click at [30, 88] on div at bounding box center [151, 86] width 275 height 6
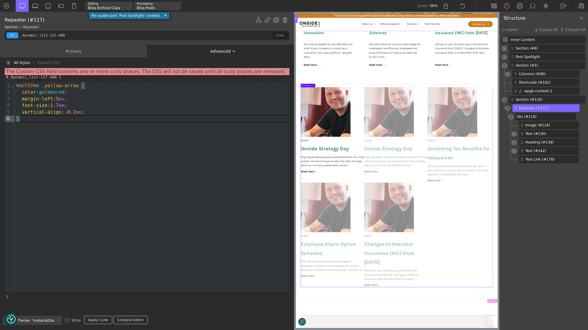
click at [29, 120] on div "}" at bounding box center [151, 119] width 275 height 6
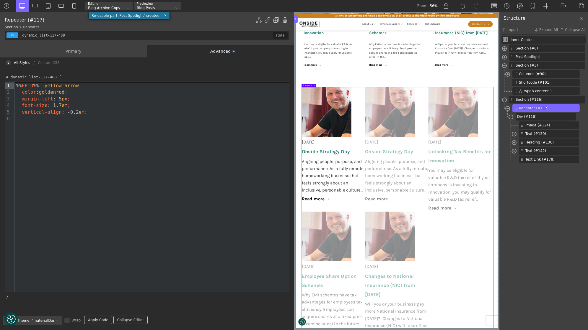
click at [99, 319] on link "Apply Code" at bounding box center [98, 320] width 28 height 8
click at [112, 137] on div "9 1 2 3 4 5 6 › %% EPID %% . yellow-arrow color : goldenrod ; margin-left : 5 p…" at bounding box center [147, 186] width 284 height 211
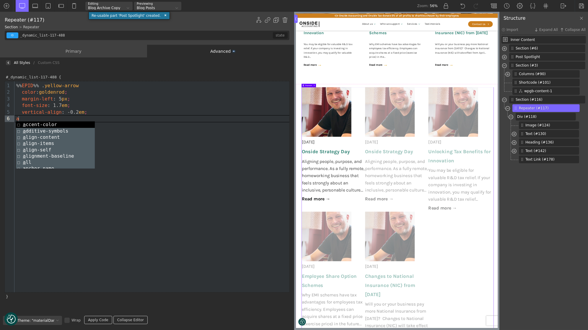
click at [154, 131] on div "9 1 2 3 4 5 6 › %% EPID %% . yellow-arrow color : goldenrod ; margin-left : 5 p…" at bounding box center [147, 186] width 284 height 211
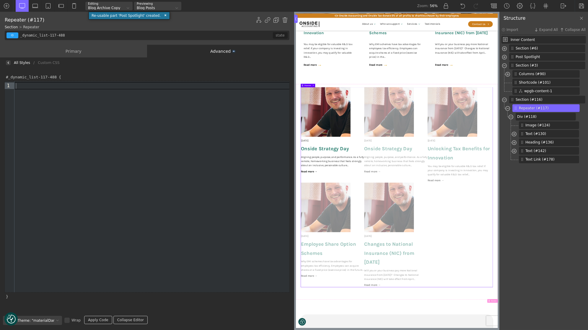
click at [8, 62] on img at bounding box center [8, 63] width 2 height 2
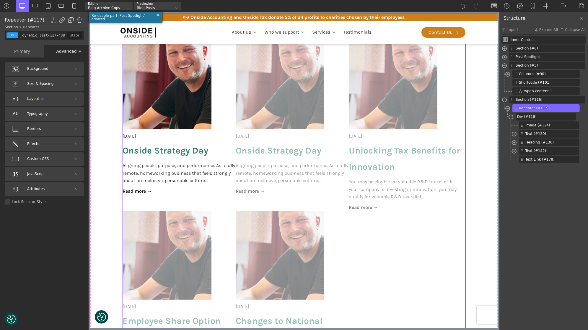
scroll to position [502, 0]
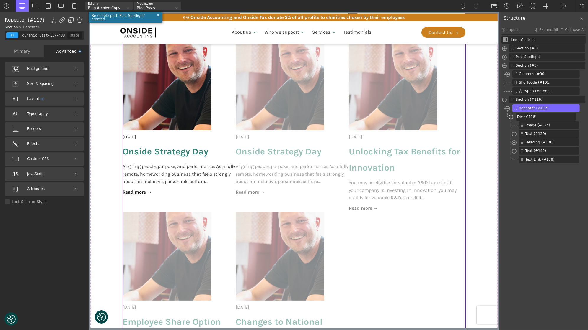
click at [510, 117] on span at bounding box center [510, 117] width 5 height 7
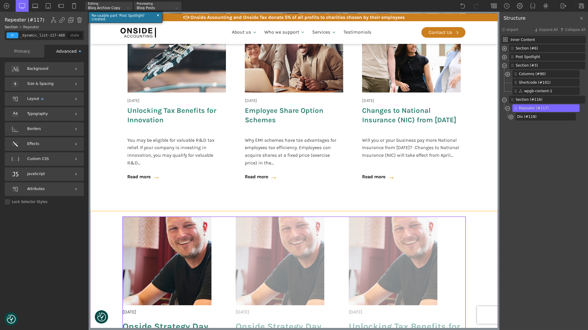
scroll to position [309, 0]
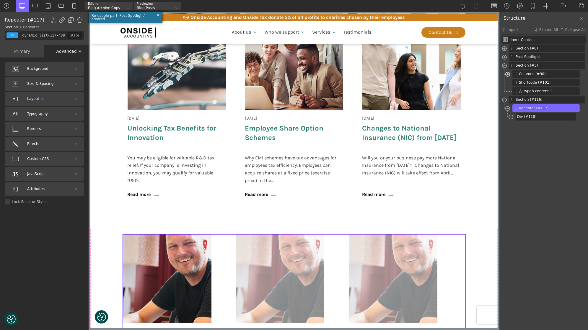
click at [508, 73] on span at bounding box center [507, 75] width 5 height 7
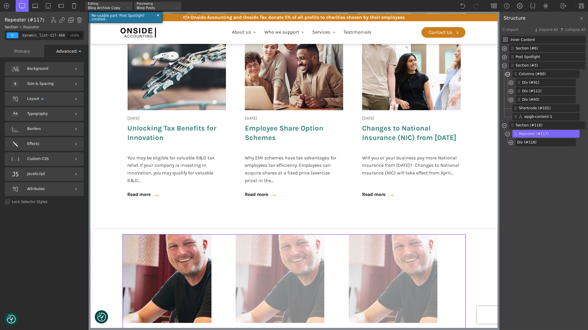
click at [508, 73] on span at bounding box center [507, 75] width 5 height 7
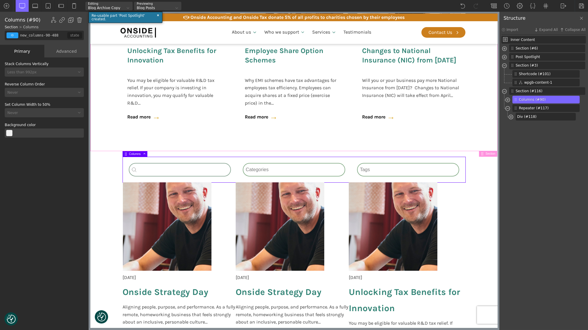
scroll to position [362, 0]
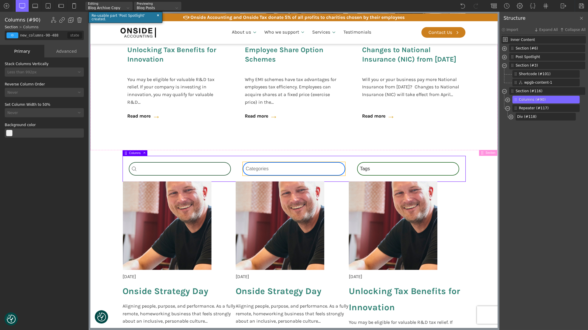
click at [305, 167] on div "Category Select content Categories All (4) News (2) Blog (1) Fact Sheets (1)" at bounding box center [293, 169] width 102 height 14
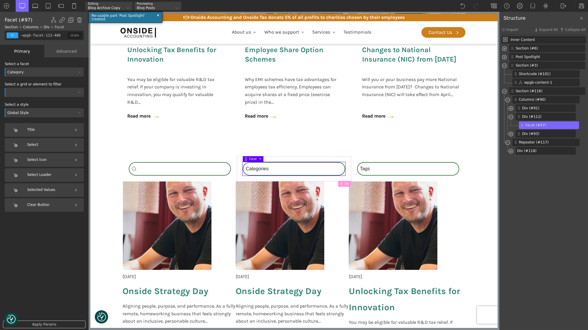
click at [42, 92] on div at bounding box center [44, 92] width 79 height 9
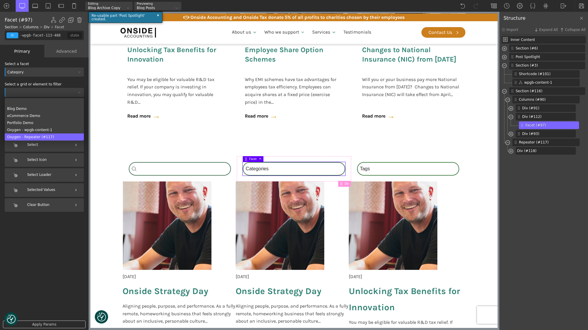
click at [55, 136] on div "Oxygen - Repeater (#117)" at bounding box center [44, 137] width 79 height 7
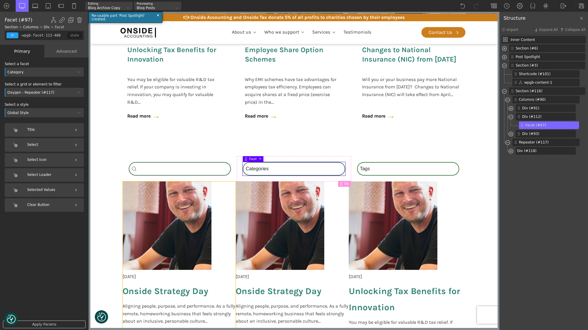
click at [230, 216] on div "18 June 2025 Onside Strategy Day Aligning people, purpose, and performance. As …" at bounding box center [178, 259] width 113 height 154
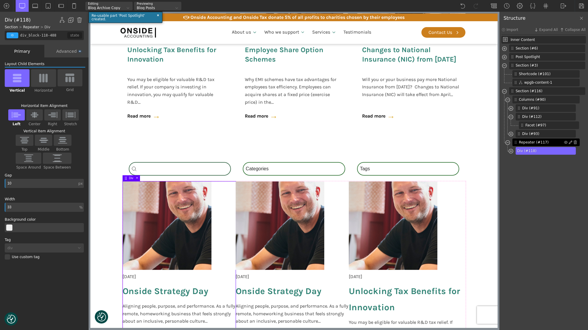
click at [527, 143] on span "Repeater (#117)" at bounding box center [540, 142] width 45 height 5
type input "_dynamic_list-117-488"
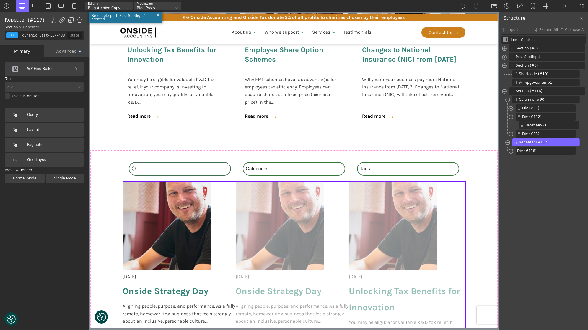
click at [50, 114] on div "Query" at bounding box center [44, 115] width 79 height 14
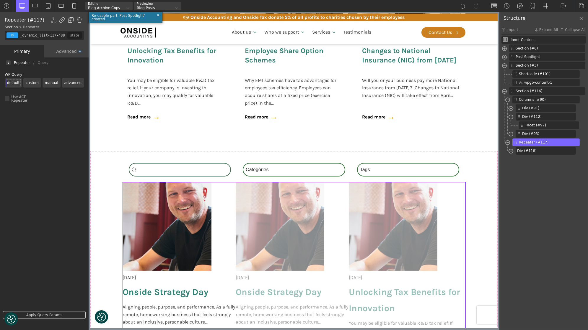
scroll to position [400, 0]
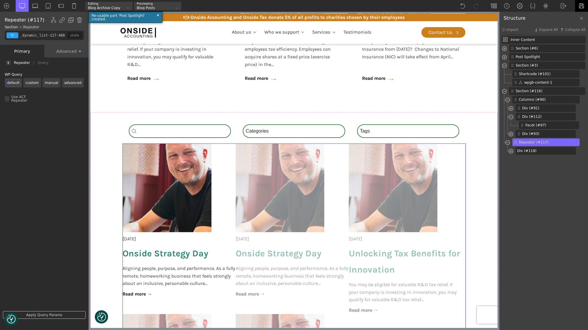
click at [579, 6] on img at bounding box center [581, 6] width 6 height 6
click at [561, 6] on img at bounding box center [563, 6] width 6 height 6
click at [567, 26] on link "Frontend" at bounding box center [569, 24] width 25 height 9
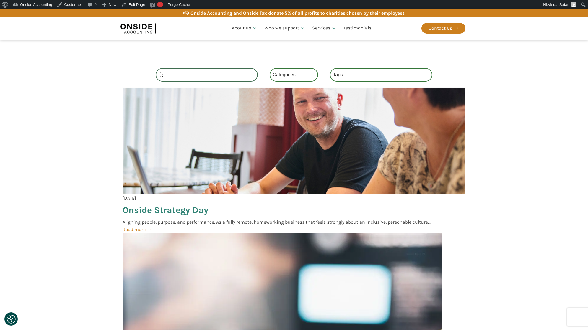
scroll to position [645, 0]
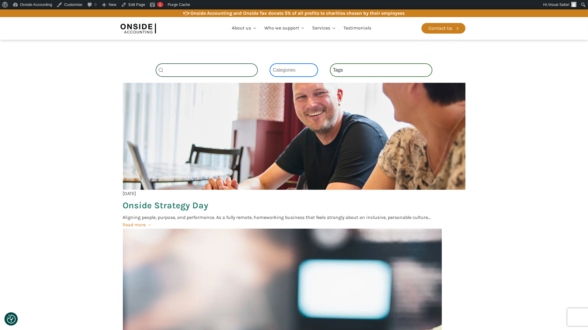
click at [271, 63] on select "Categories All (4) News (2) Blog (1) Fact Sheets (1)" at bounding box center [293, 70] width 48 height 14
click at [269, 63] on select "Categories All (4) News (2) Blog (1) Fact Sheets (1)" at bounding box center [293, 70] width 48 height 14
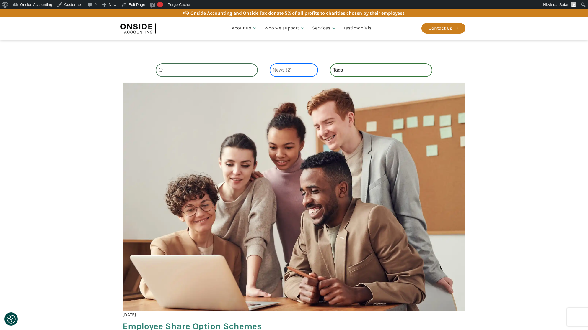
click at [272, 65] on select "Categories All (4) News (2) Blog (1) Fact Sheets (1)" at bounding box center [293, 70] width 48 height 14
click at [269, 63] on select "Categories All (4) News (2) Blog (1) Fact Sheets (1)" at bounding box center [293, 70] width 48 height 14
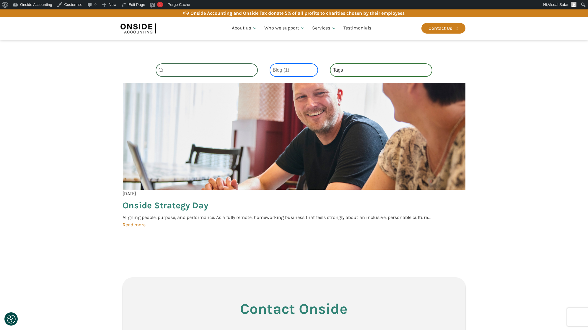
click at [270, 63] on select "Categories All (4) News (2) Blog (1) Fact Sheets (1)" at bounding box center [293, 70] width 48 height 14
select select "fact-sheets"
click at [269, 63] on select "Categories All (4) News (2) Blog (1) Fact Sheets (1)" at bounding box center [293, 70] width 48 height 14
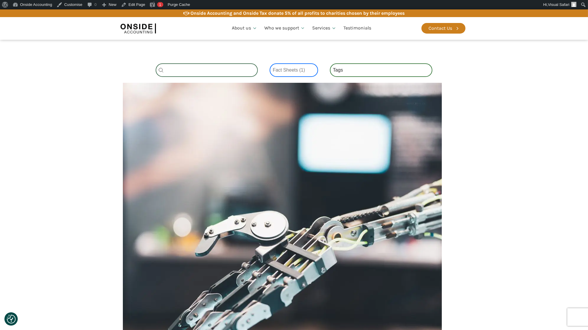
click at [271, 64] on select "Categories All (4) News (2) Blog (1) Fact Sheets (1)" at bounding box center [293, 70] width 48 height 14
select select
click at [269, 63] on select "Categories All (4) News (2) Blog (1) Fact Sheets (1)" at bounding box center [293, 70] width 48 height 14
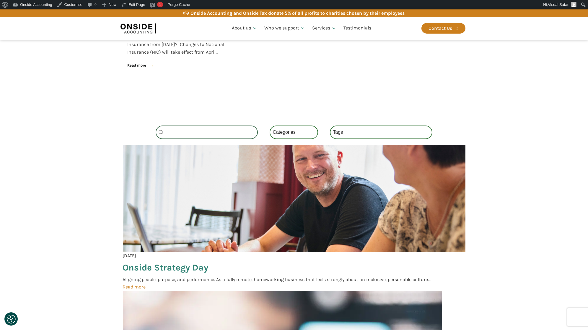
scroll to position [583, 0]
